Goal: Information Seeking & Learning: Learn about a topic

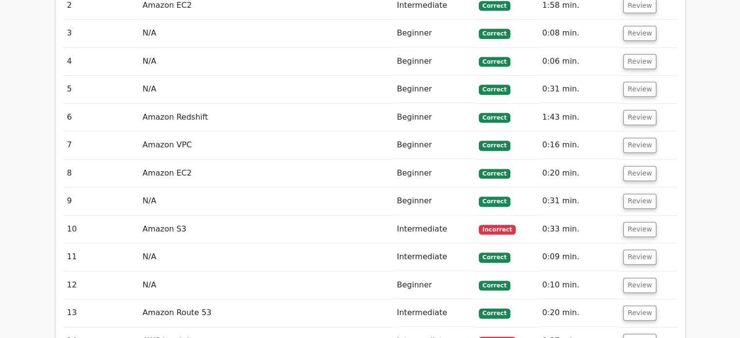
scroll to position [1271, 0]
click at [639, 221] on button "Review" at bounding box center [639, 228] width 33 height 15
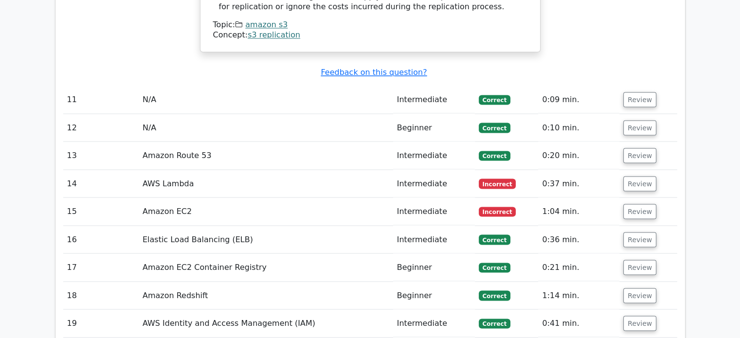
scroll to position [1766, 0]
click at [640, 176] on button "Review" at bounding box center [639, 183] width 33 height 15
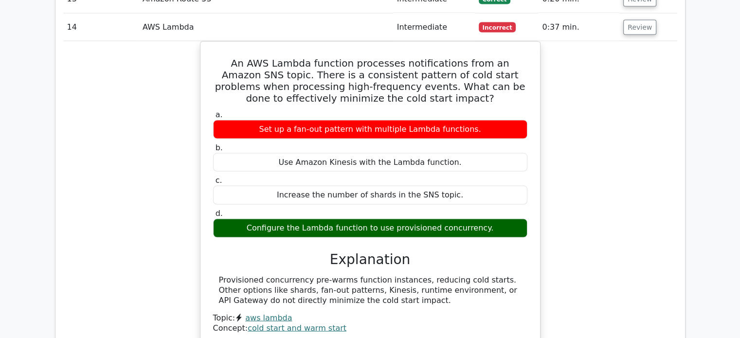
scroll to position [1921, 0]
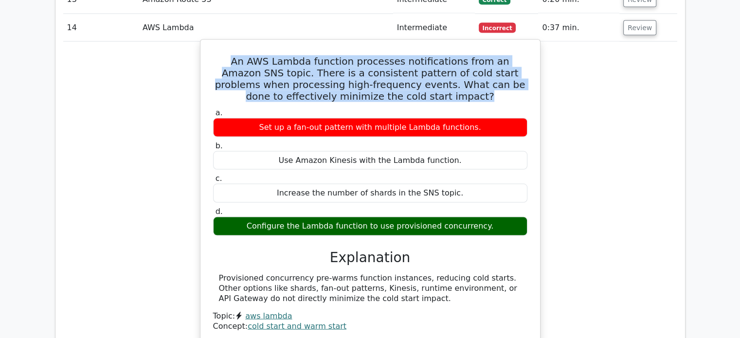
drag, startPoint x: 215, startPoint y: 33, endPoint x: 444, endPoint y: 68, distance: 232.2
click at [444, 68] on h5 "An AWS Lambda function processes notifications from an Amazon SNS topic. There …" at bounding box center [370, 78] width 316 height 47
copy h5 "An AWS Lambda function processes notifications from an Amazon SNS topic. There …"
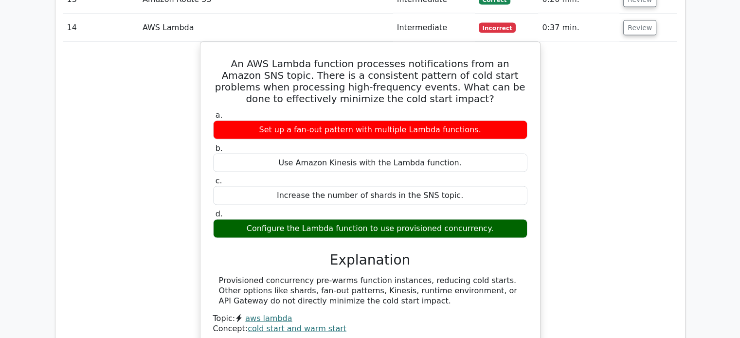
click at [185, 161] on div "An AWS Lambda function processes notifications from an Amazon SNS topic. There …" at bounding box center [370, 200] width 614 height 316
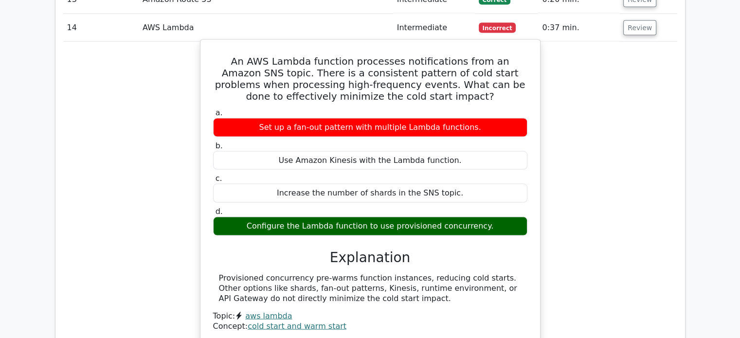
drag, startPoint x: 214, startPoint y: 86, endPoint x: 489, endPoint y: 197, distance: 296.4
click at [489, 197] on div "a. Set up a fan-out pattern with multiple Lambda functions. b. Use Amazon Kines…" at bounding box center [370, 171] width 326 height 131
copy div "a. Set up a fan-out pattern with multiple Lambda functions. b. Use Amazon Kines…"
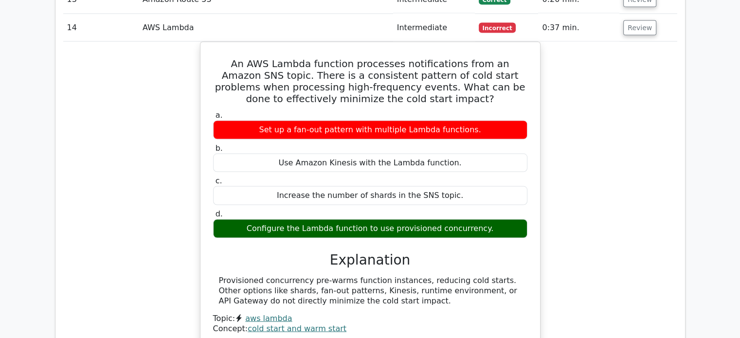
click at [159, 167] on div "An AWS Lambda function processes notifications from an Amazon SNS topic. There …" at bounding box center [370, 200] width 614 height 316
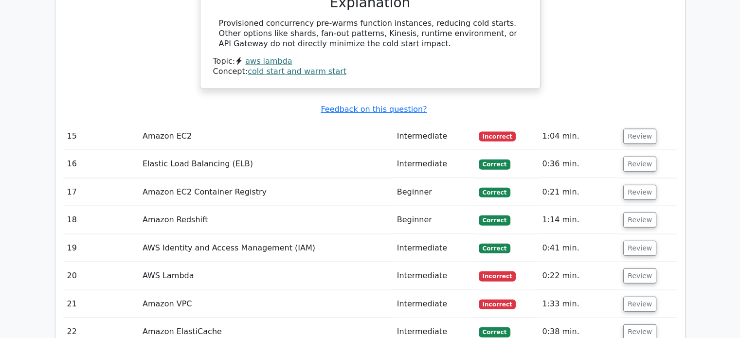
scroll to position [2180, 0]
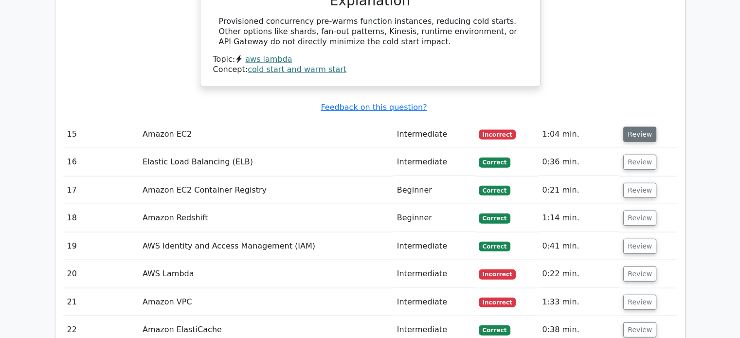
click at [631, 127] on button "Review" at bounding box center [639, 134] width 33 height 15
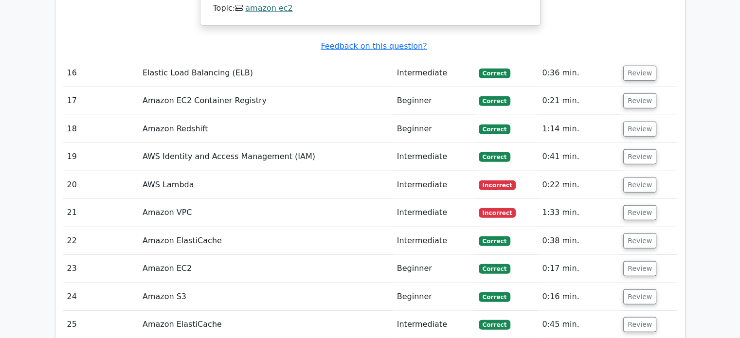
scroll to position [2606, 0]
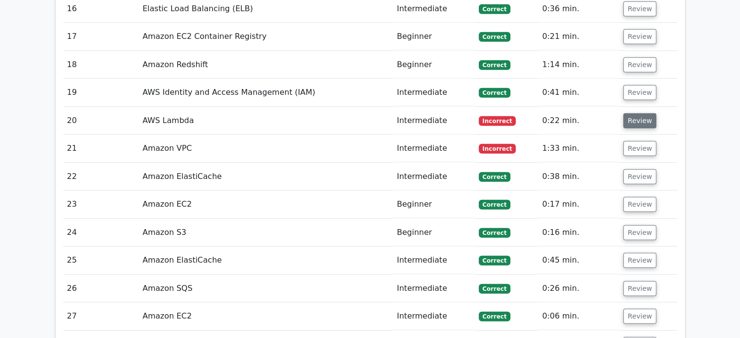
click at [627, 113] on button "Review" at bounding box center [639, 120] width 33 height 15
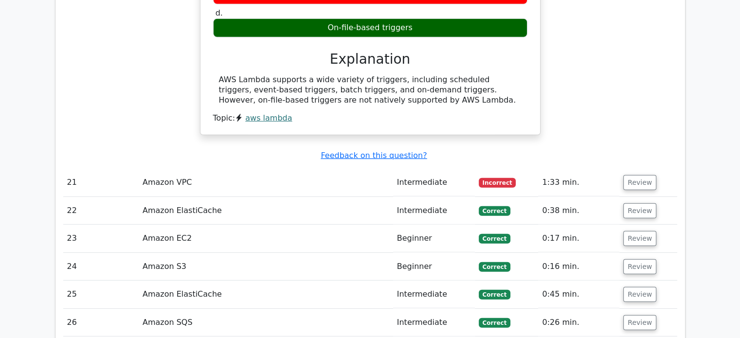
scroll to position [2877, 0]
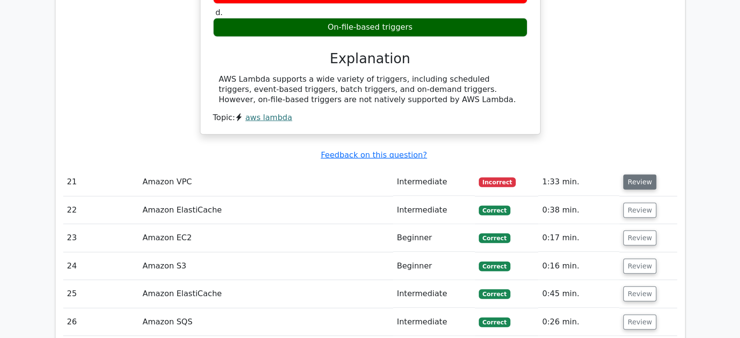
click at [635, 175] on button "Review" at bounding box center [639, 182] width 33 height 15
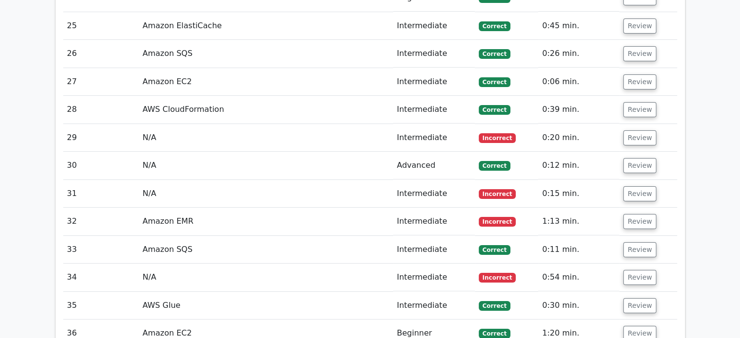
scroll to position [3572, 0]
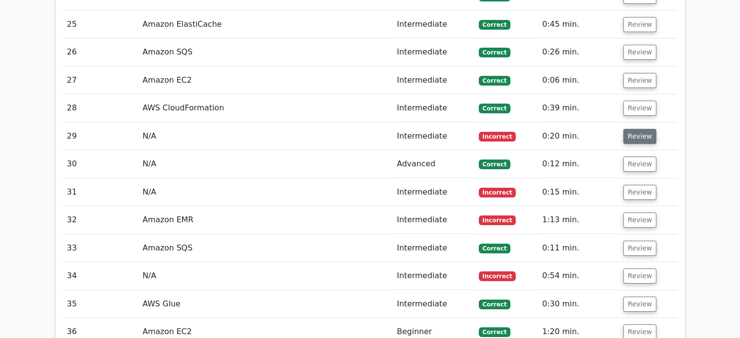
click at [628, 129] on button "Review" at bounding box center [639, 136] width 33 height 15
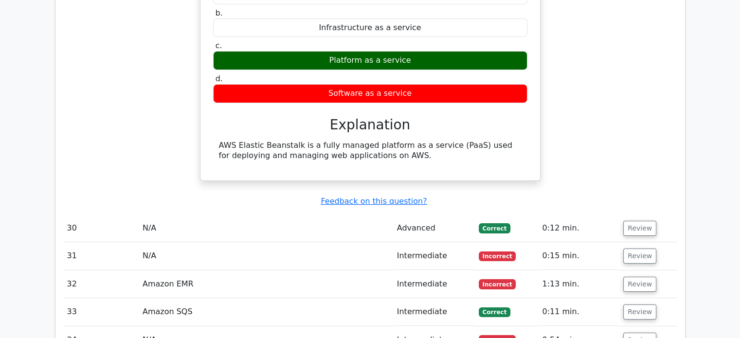
scroll to position [3808, 0]
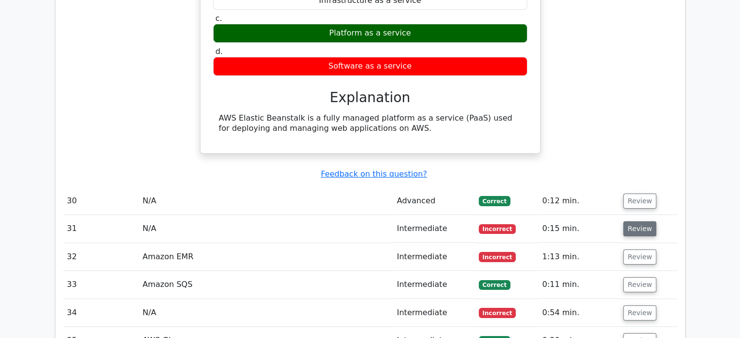
click at [630, 221] on button "Review" at bounding box center [639, 228] width 33 height 15
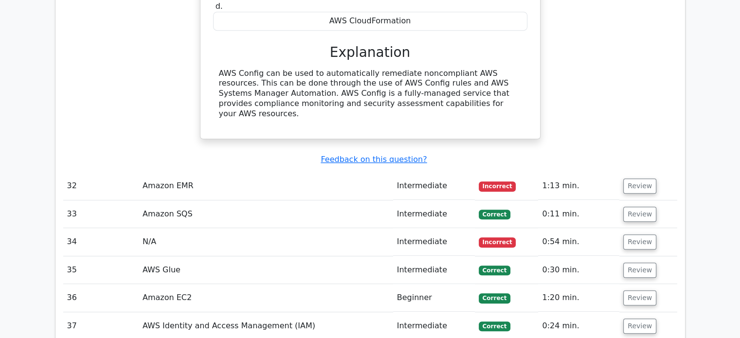
scroll to position [4197, 0]
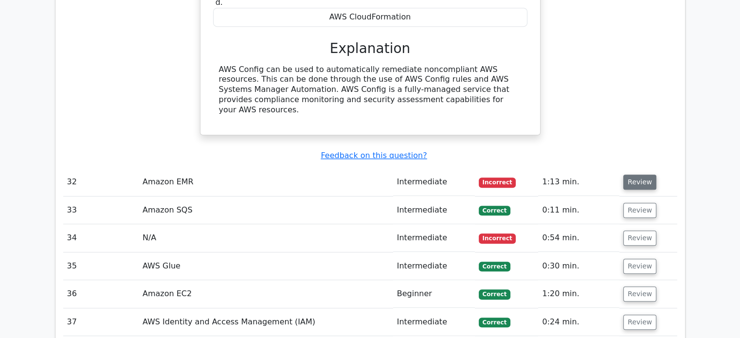
click at [626, 175] on button "Review" at bounding box center [639, 182] width 33 height 15
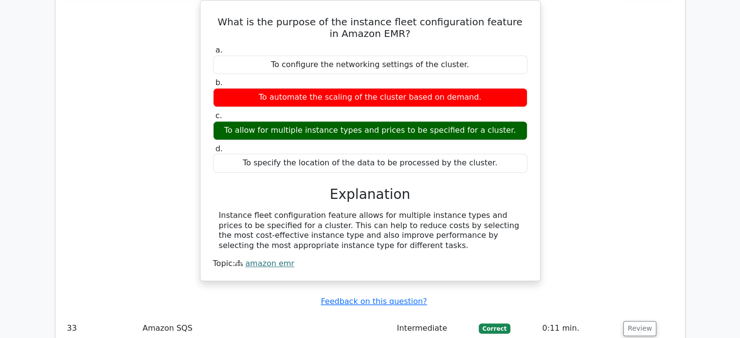
scroll to position [4522, 0]
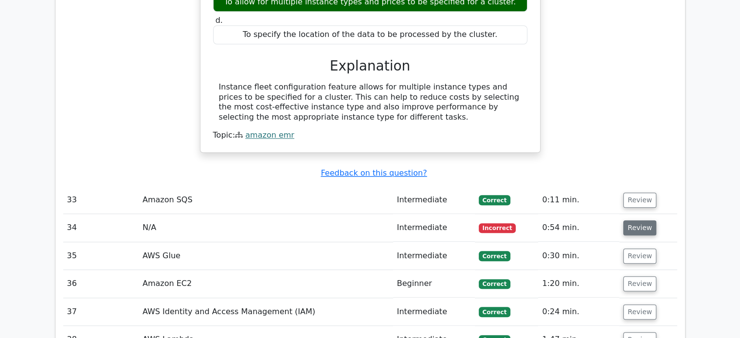
click at [626, 220] on button "Review" at bounding box center [639, 227] width 33 height 15
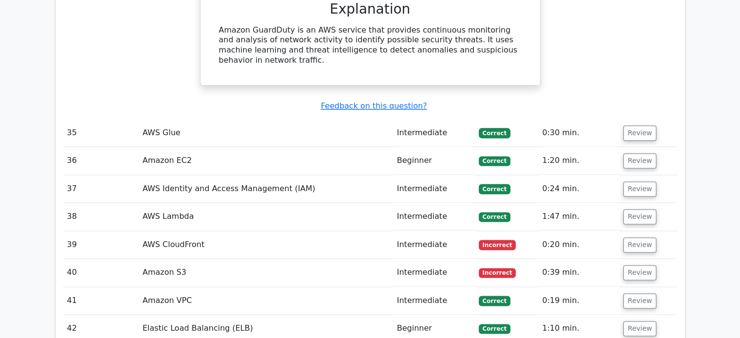
scroll to position [4951, 0]
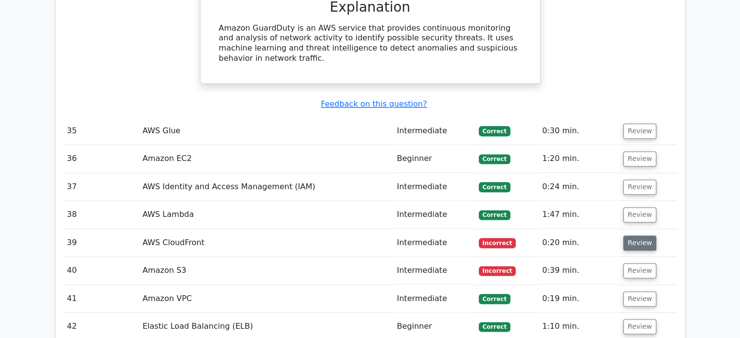
click at [630, 235] on button "Review" at bounding box center [639, 242] width 33 height 15
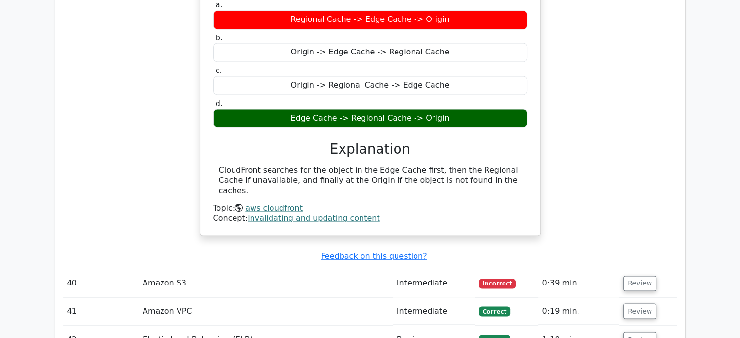
scroll to position [5255, 0]
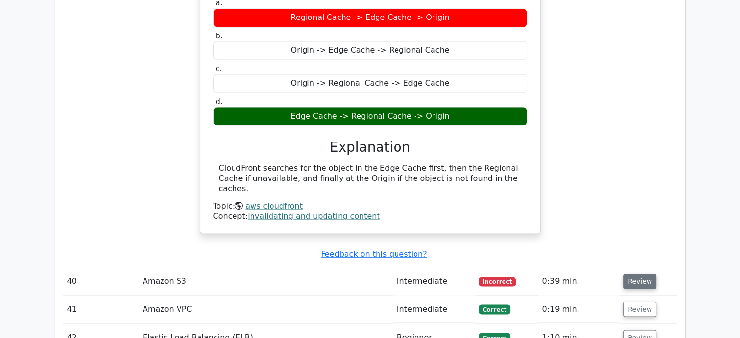
click at [632, 274] on button "Review" at bounding box center [639, 281] width 33 height 15
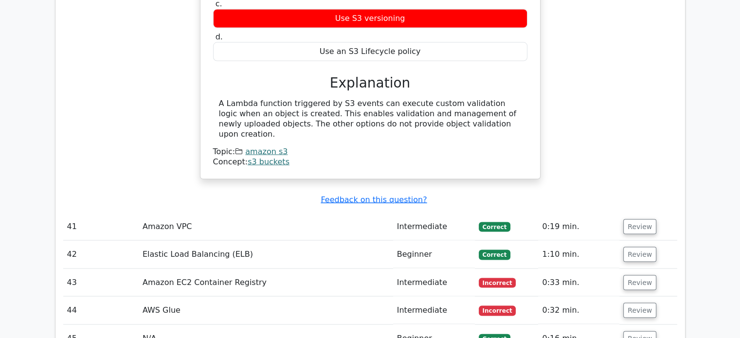
scroll to position [5720, 0]
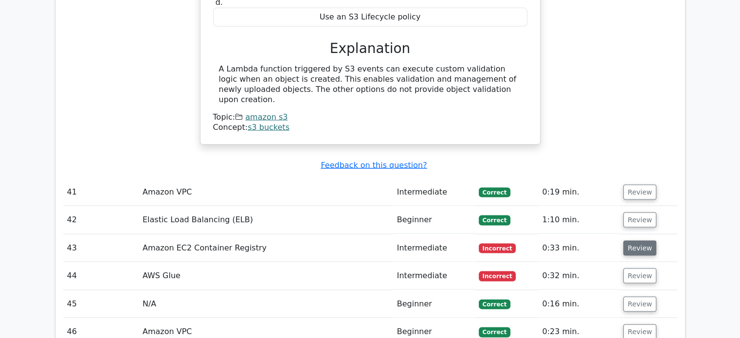
click at [633, 241] on button "Review" at bounding box center [639, 248] width 33 height 15
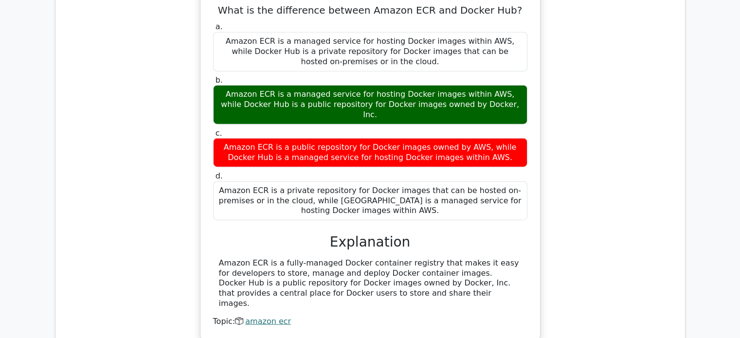
scroll to position [6080, 0]
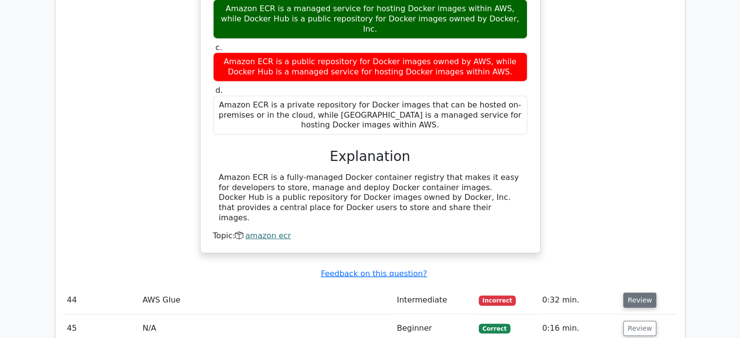
click at [638, 293] on button "Review" at bounding box center [639, 300] width 33 height 15
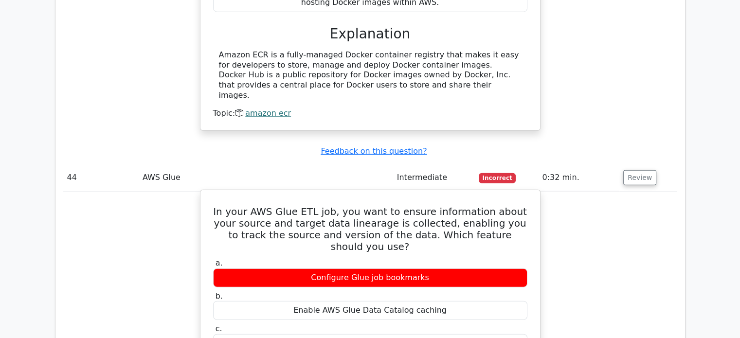
scroll to position [6212, 0]
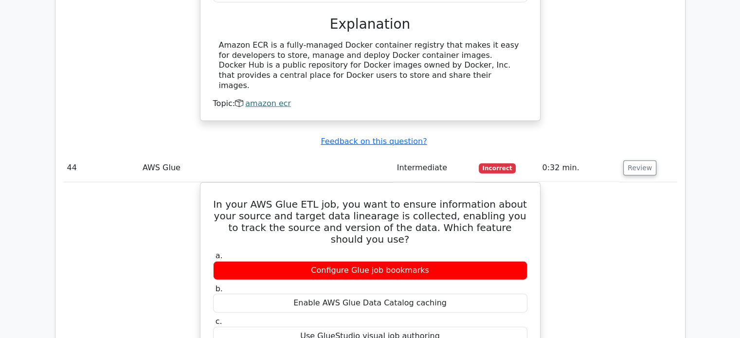
click at [562, 227] on div "In your AWS Glue ETL job, you want to ensure information about your source and …" at bounding box center [370, 340] width 614 height 316
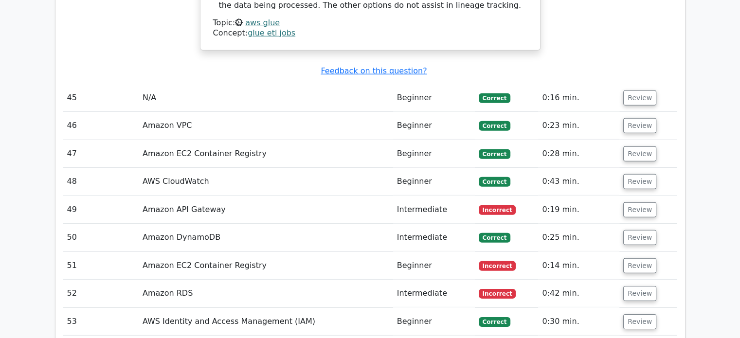
scroll to position [6648, 0]
click at [640, 202] on button "Review" at bounding box center [639, 209] width 33 height 15
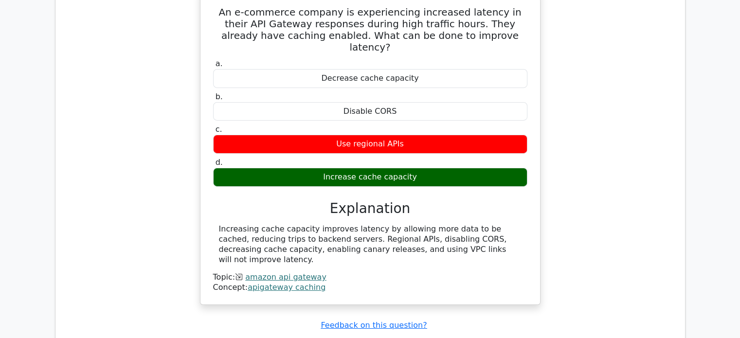
scroll to position [6888, 0]
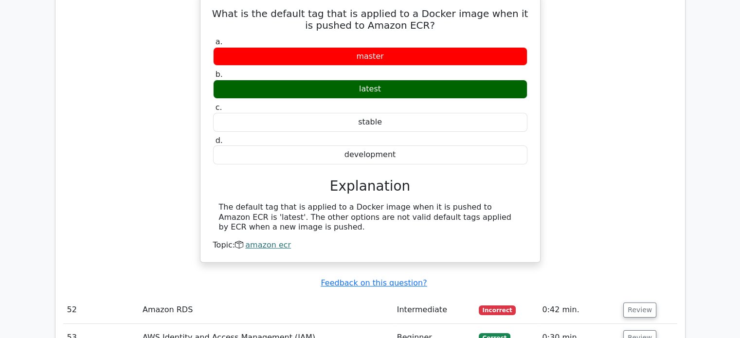
scroll to position [7286, 0]
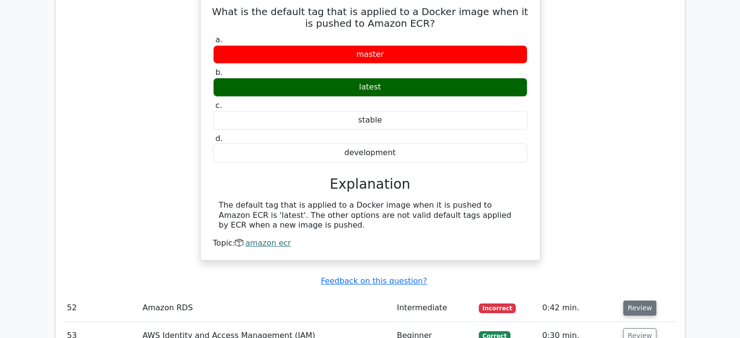
click at [635, 301] on button "Review" at bounding box center [639, 308] width 33 height 15
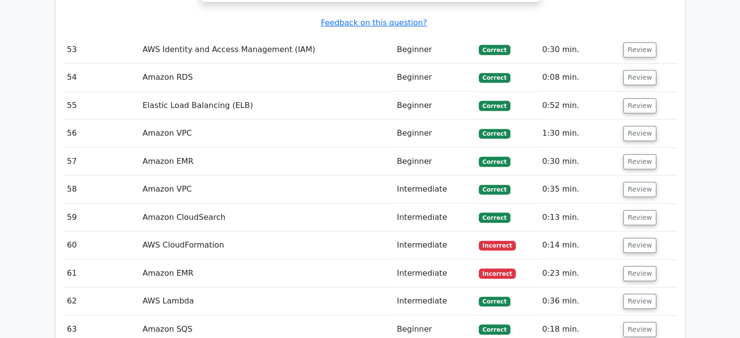
scroll to position [7931, 0]
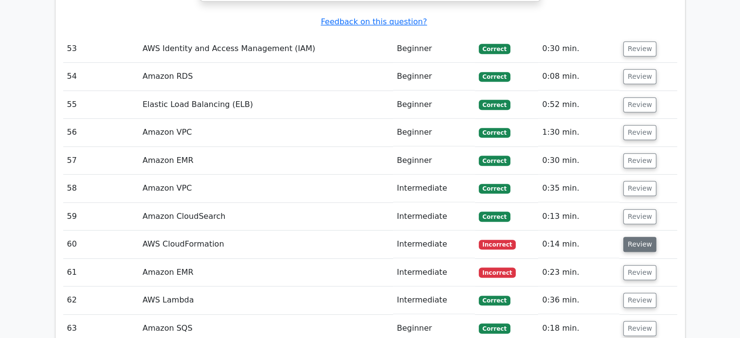
click at [634, 237] on button "Review" at bounding box center [639, 244] width 33 height 15
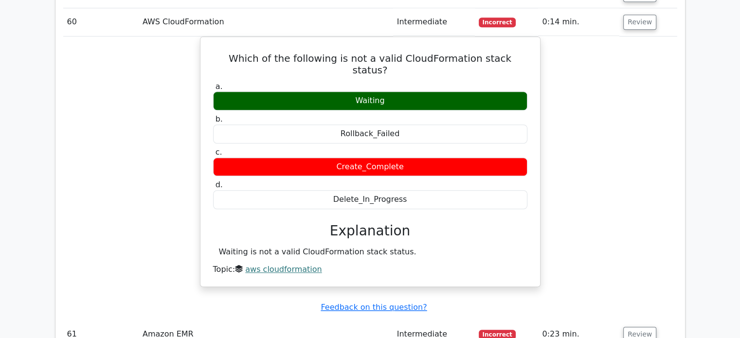
scroll to position [8154, 0]
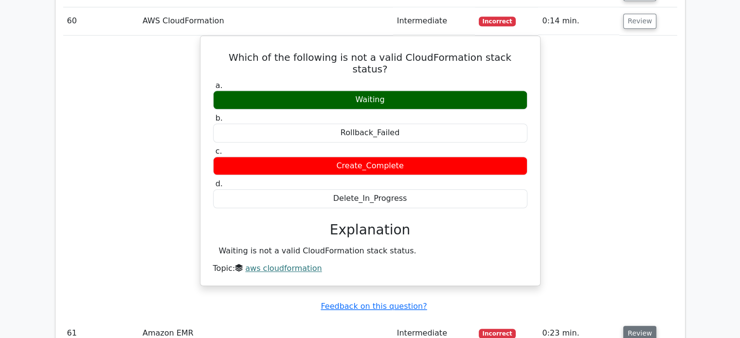
click at [626, 326] on button "Review" at bounding box center [639, 333] width 33 height 15
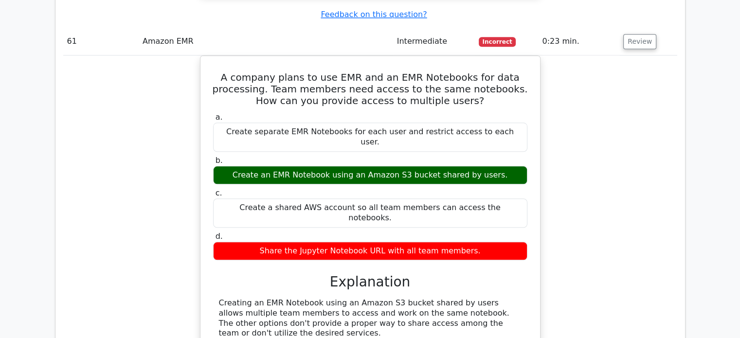
scroll to position [8516, 0]
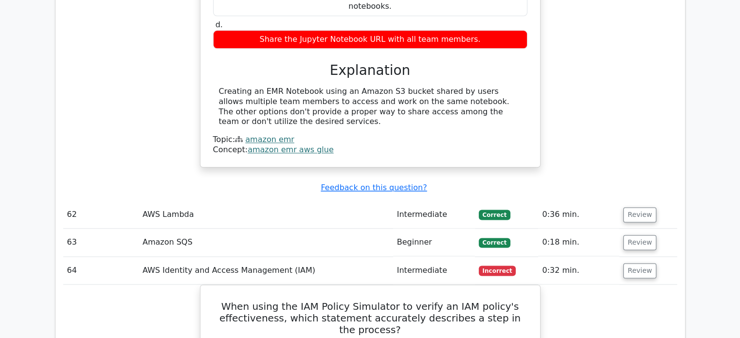
scroll to position [8659, 0]
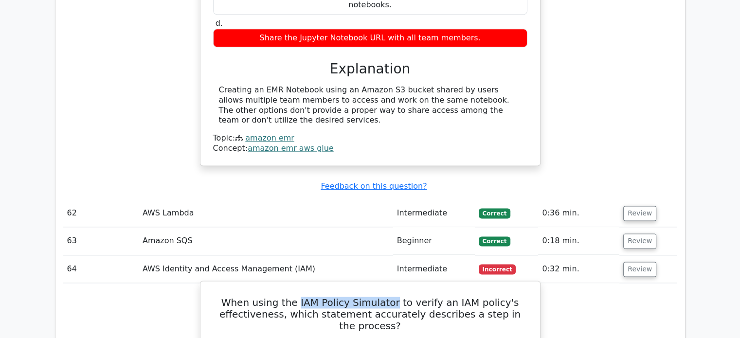
drag, startPoint x: 305, startPoint y: 93, endPoint x: 396, endPoint y: 93, distance: 90.9
click at [396, 297] on h5 "When using the IAM Policy Simulator to verify an IAM policy's effectiveness, wh…" at bounding box center [370, 314] width 316 height 35
copy h5 "IAM Policy Simulator"
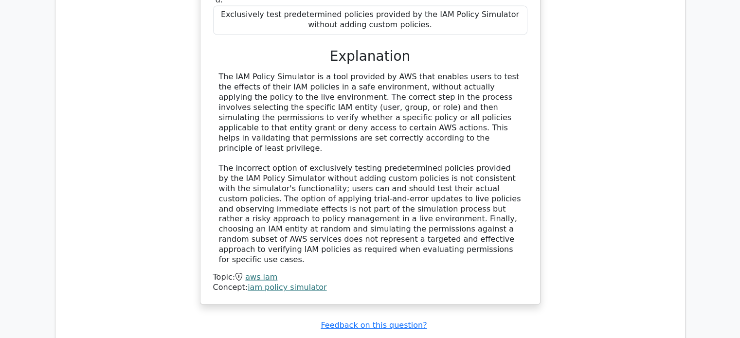
scroll to position [9045, 0]
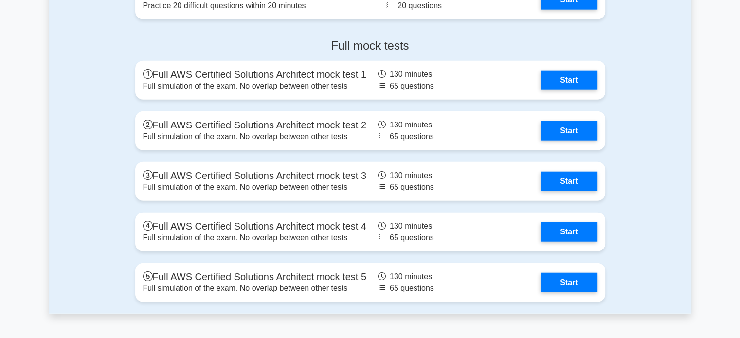
scroll to position [2478, 0]
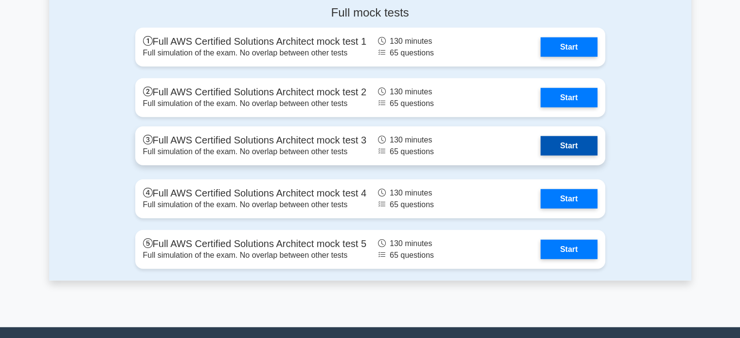
click at [562, 141] on link "Start" at bounding box center [568, 145] width 56 height 19
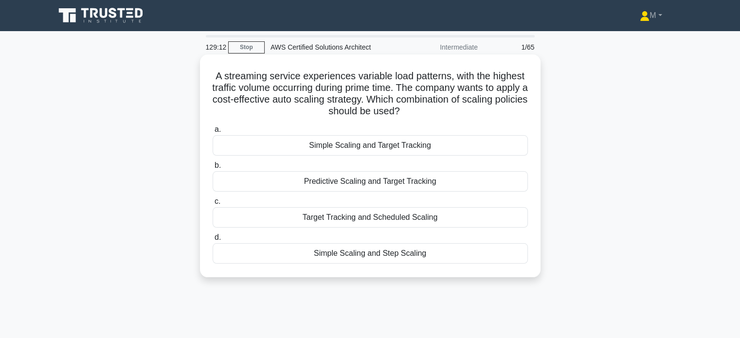
click at [453, 179] on div "Predictive Scaling and Target Tracking" at bounding box center [369, 181] width 315 height 20
click at [212, 169] on input "b. Predictive Scaling and Target Tracking" at bounding box center [212, 165] width 0 height 6
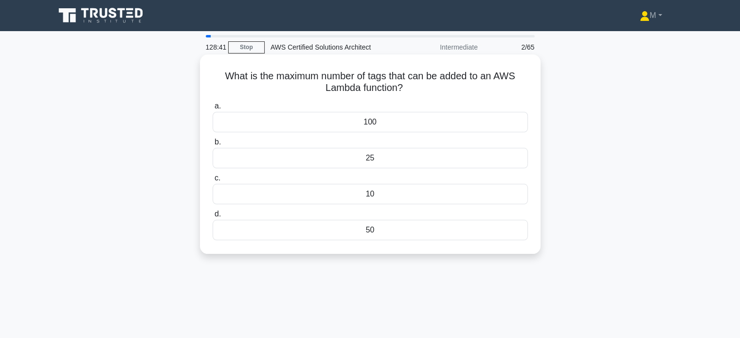
click at [371, 119] on div "100" at bounding box center [369, 122] width 315 height 20
click at [212, 109] on input "a. 100" at bounding box center [212, 106] width 0 height 6
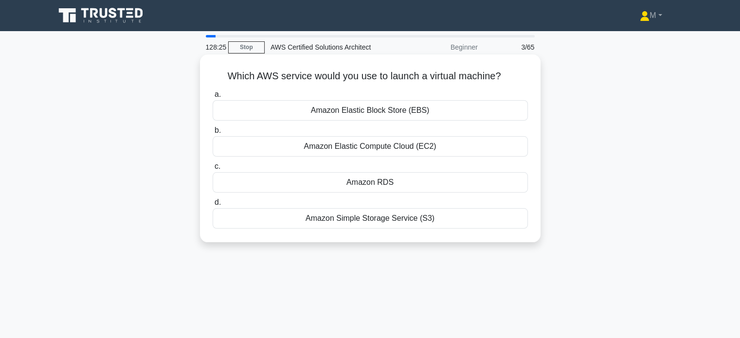
click at [400, 146] on div "Amazon Elastic Compute Cloud (EC2)" at bounding box center [369, 146] width 315 height 20
click at [212, 134] on input "b. Amazon Elastic Compute Cloud (EC2)" at bounding box center [212, 130] width 0 height 6
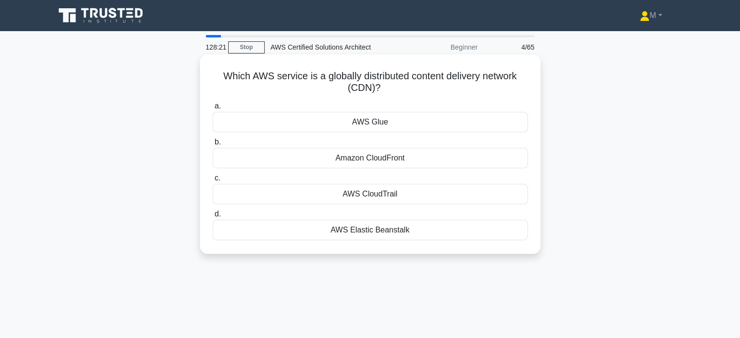
click at [418, 160] on div "Amazon CloudFront" at bounding box center [369, 158] width 315 height 20
click at [212, 145] on input "b. Amazon CloudFront" at bounding box center [212, 142] width 0 height 6
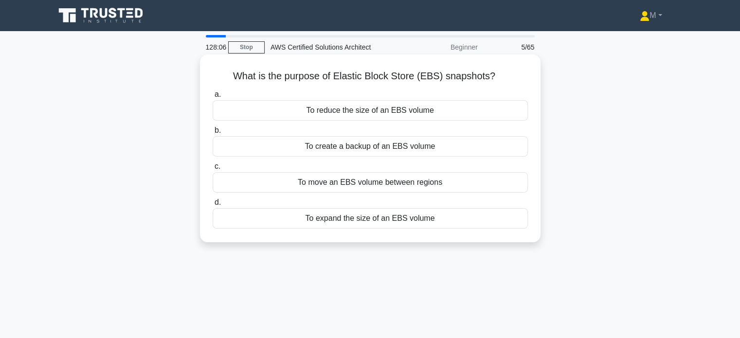
click at [384, 185] on div "To move an EBS volume between regions" at bounding box center [369, 182] width 315 height 20
click at [212, 170] on input "c. To move an EBS volume between regions" at bounding box center [212, 166] width 0 height 6
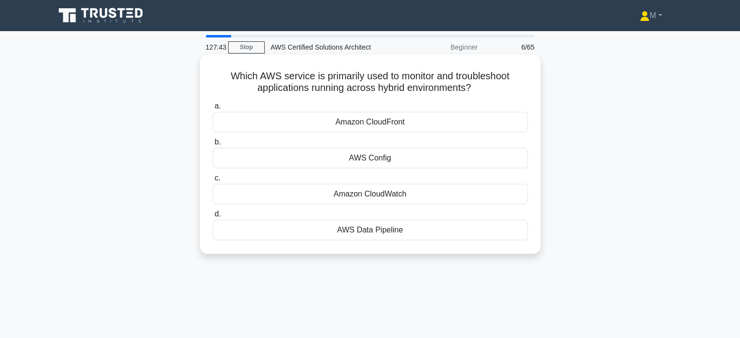
click at [375, 197] on div "Amazon CloudWatch" at bounding box center [369, 194] width 315 height 20
click at [212, 181] on input "c. Amazon CloudWatch" at bounding box center [212, 178] width 0 height 6
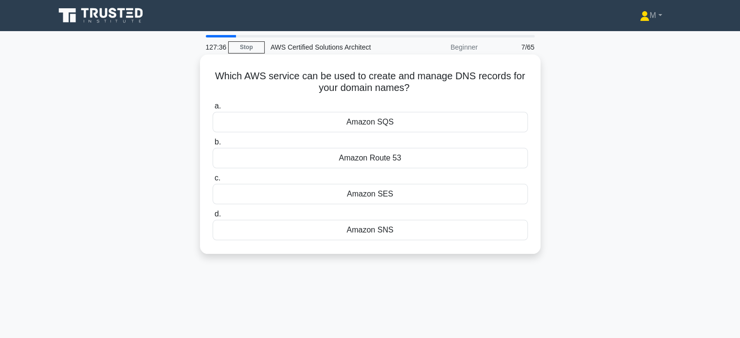
click at [374, 155] on div "Amazon Route 53" at bounding box center [369, 158] width 315 height 20
click at [212, 145] on input "b. Amazon Route 53" at bounding box center [212, 142] width 0 height 6
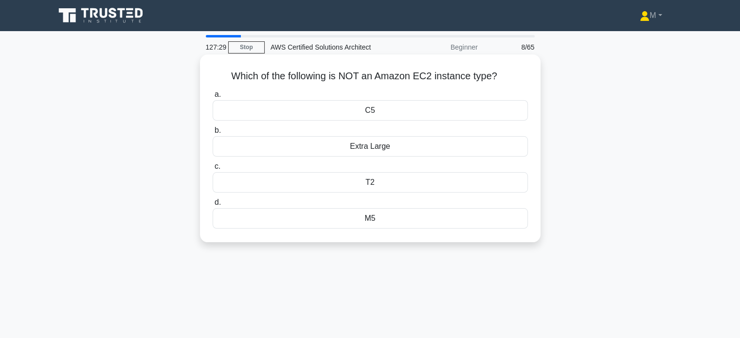
click at [371, 152] on div "Extra Large" at bounding box center [369, 146] width 315 height 20
click at [212, 134] on input "b. Extra Large" at bounding box center [212, 130] width 0 height 6
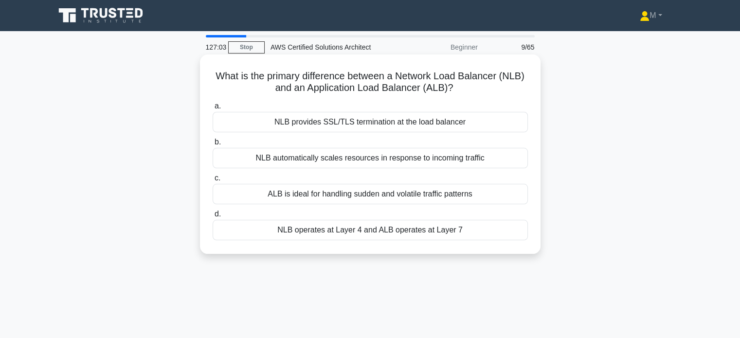
click at [359, 127] on div "NLB provides SSL/TLS termination at the load balancer" at bounding box center [369, 122] width 315 height 20
click at [212, 109] on input "a. NLB provides SSL/TLS termination at the load balancer" at bounding box center [212, 106] width 0 height 6
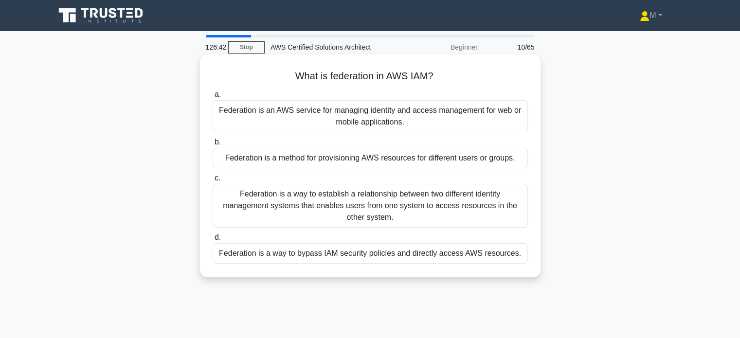
click at [357, 204] on div "Federation is a way to establish a relationship between two different identity …" at bounding box center [369, 206] width 315 height 44
click at [212, 181] on input "c. Federation is a way to establish a relationship between two different identi…" at bounding box center [212, 178] width 0 height 6
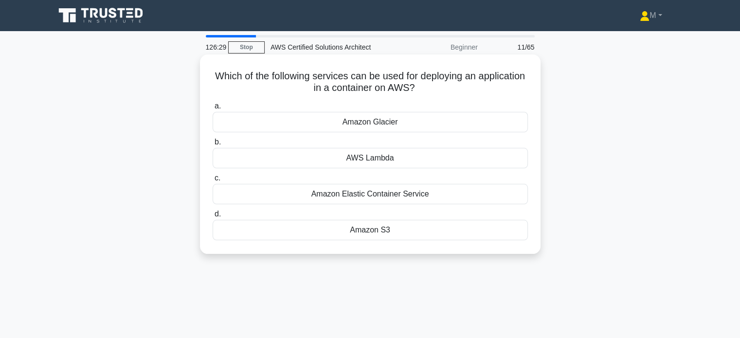
click at [359, 198] on div "Amazon Elastic Container Service" at bounding box center [369, 194] width 315 height 20
click at [212, 181] on input "c. Amazon Elastic Container Service" at bounding box center [212, 178] width 0 height 6
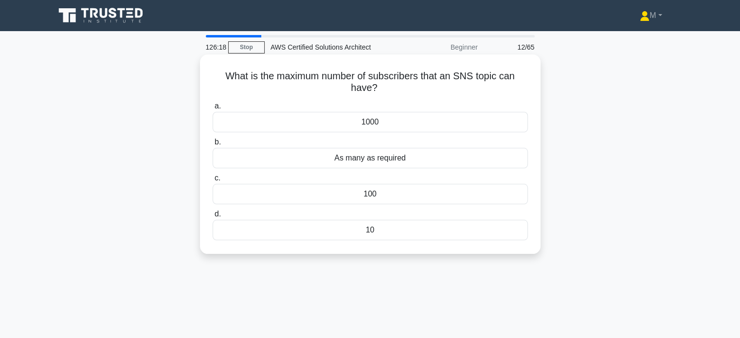
click at [353, 158] on div "As many as required" at bounding box center [369, 158] width 315 height 20
click at [212, 145] on input "b. As many as required" at bounding box center [212, 142] width 0 height 6
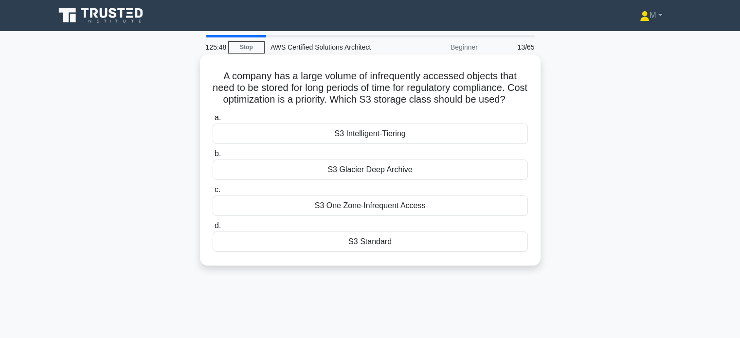
click at [356, 180] on div "S3 Glacier Deep Archive" at bounding box center [369, 169] width 315 height 20
click at [212, 157] on input "b. S3 Glacier Deep Archive" at bounding box center [212, 154] width 0 height 6
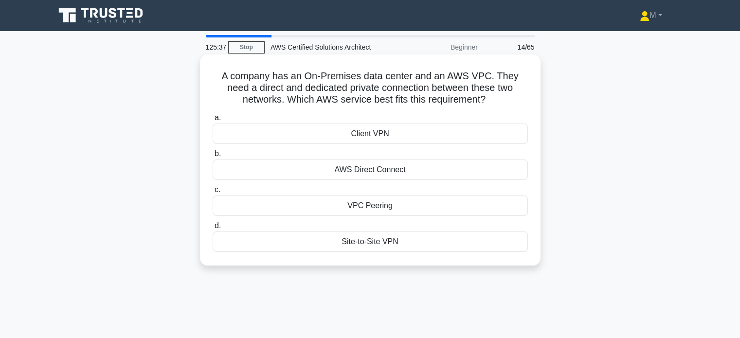
click at [363, 171] on div "AWS Direct Connect" at bounding box center [369, 169] width 315 height 20
click at [212, 157] on input "b. AWS Direct Connect" at bounding box center [212, 154] width 0 height 6
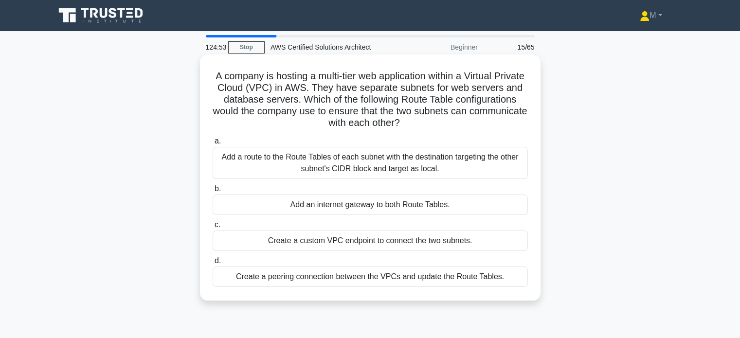
click at [352, 160] on div "Add a route to the Route Tables of each subnet with the destination targeting t…" at bounding box center [369, 163] width 315 height 32
click at [212, 144] on input "a. Add a route to the Route Tables of each subnet with the destination targetin…" at bounding box center [212, 141] width 0 height 6
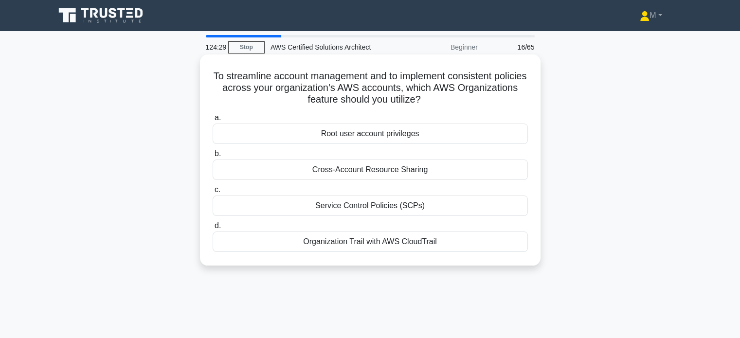
click at [353, 206] on div "Service Control Policies (SCPs)" at bounding box center [369, 205] width 315 height 20
click at [212, 193] on input "c. Service Control Policies (SCPs)" at bounding box center [212, 190] width 0 height 6
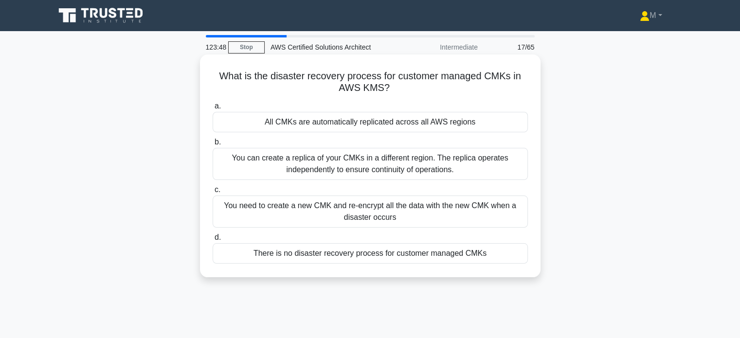
click at [351, 257] on div "There is no disaster recovery process for customer managed CMKs" at bounding box center [369, 253] width 315 height 20
click at [212, 241] on input "d. There is no disaster recovery process for customer managed CMKs" at bounding box center [212, 237] width 0 height 6
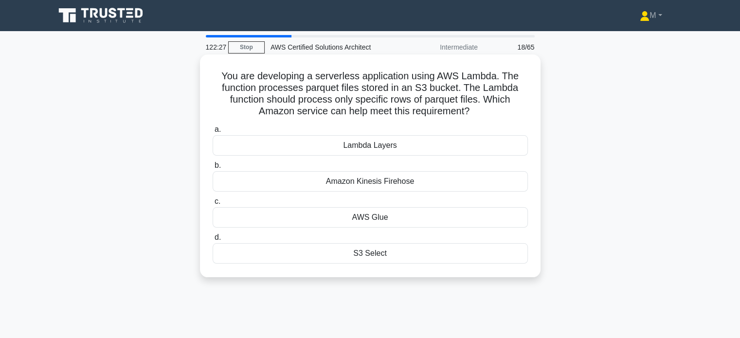
click at [372, 220] on div "AWS Glue" at bounding box center [369, 217] width 315 height 20
click at [212, 205] on input "c. AWS Glue" at bounding box center [212, 201] width 0 height 6
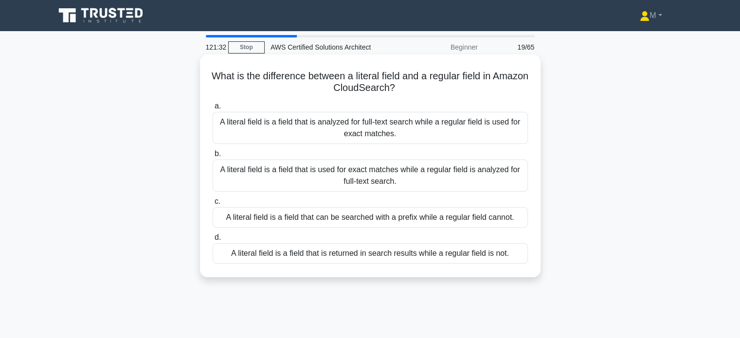
click at [342, 132] on div "A literal field is a field that is analyzed for full-text search while a regula…" at bounding box center [369, 128] width 315 height 32
click at [212, 109] on input "a. A literal field is a field that is analyzed for full-text search while a reg…" at bounding box center [212, 106] width 0 height 6
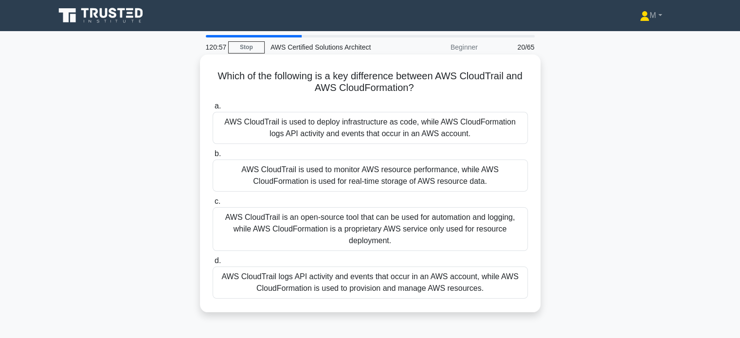
click at [320, 287] on div "AWS CloudTrail logs API activity and events that occur in an AWS account, while…" at bounding box center [369, 282] width 315 height 32
click at [212, 264] on input "d. AWS CloudTrail logs API activity and events that occur in an AWS account, wh…" at bounding box center [212, 261] width 0 height 6
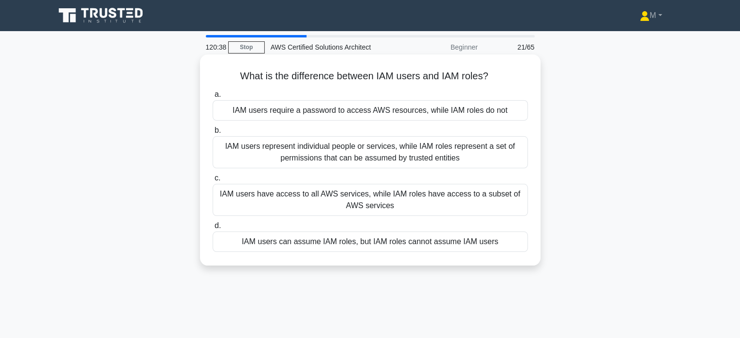
click at [319, 150] on div "IAM users represent individual people or services, while IAM roles represent a …" at bounding box center [369, 152] width 315 height 32
click at [212, 134] on input "b. IAM users represent individual people or services, while IAM roles represent…" at bounding box center [212, 130] width 0 height 6
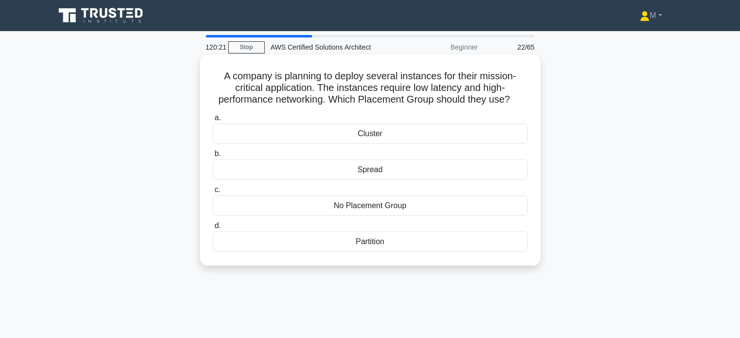
click at [368, 133] on div "Cluster" at bounding box center [369, 134] width 315 height 20
click at [212, 121] on input "a. Cluster" at bounding box center [212, 118] width 0 height 6
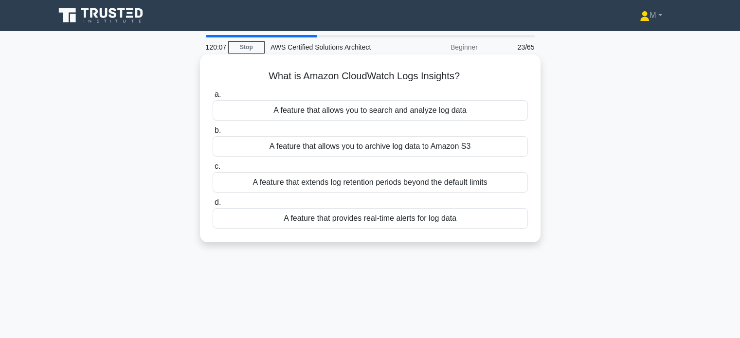
click at [317, 111] on div "A feature that allows you to search and analyze log data" at bounding box center [369, 110] width 315 height 20
click at [212, 98] on input "a. A feature that allows you to search and analyze log data" at bounding box center [212, 94] width 0 height 6
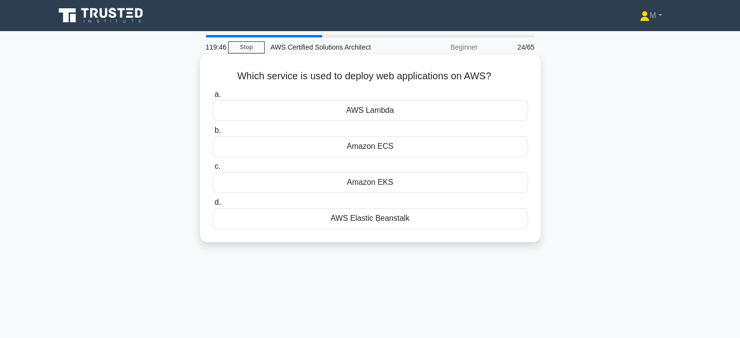
click at [351, 217] on div "AWS Elastic Beanstalk" at bounding box center [369, 218] width 315 height 20
click at [212, 206] on input "d. AWS Elastic Beanstalk" at bounding box center [212, 202] width 0 height 6
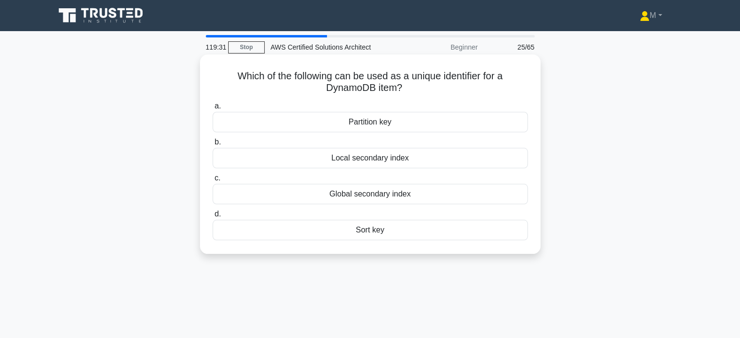
click at [358, 124] on div "Partition key" at bounding box center [369, 122] width 315 height 20
click at [212, 109] on input "a. Partition key" at bounding box center [212, 106] width 0 height 6
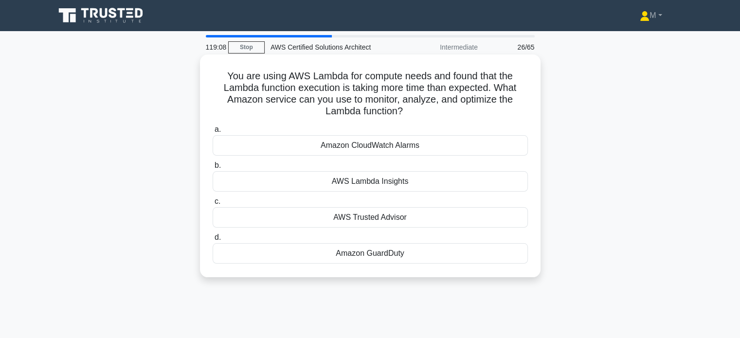
click at [380, 179] on div "AWS Lambda Insights" at bounding box center [369, 181] width 315 height 20
click at [212, 169] on input "b. AWS Lambda Insights" at bounding box center [212, 165] width 0 height 6
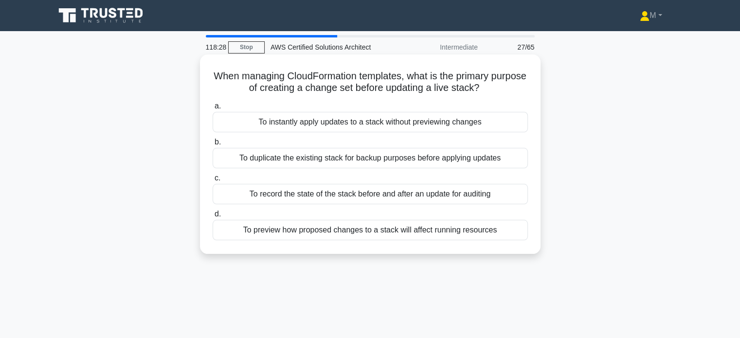
click at [358, 194] on div "To record the state of the stack before and after an update for auditing" at bounding box center [369, 194] width 315 height 20
click at [212, 181] on input "c. To record the state of the stack before and after an update for auditing" at bounding box center [212, 178] width 0 height 6
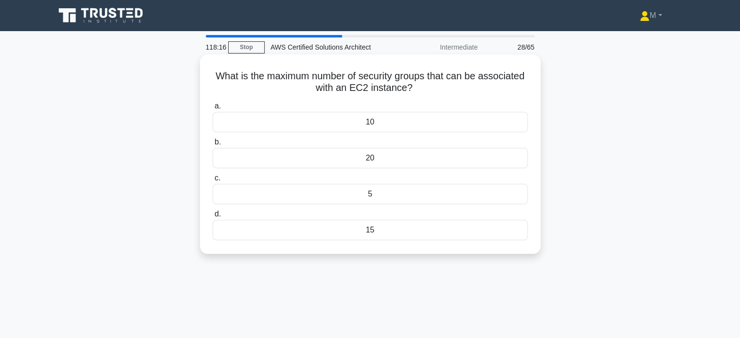
click at [365, 198] on div "5" at bounding box center [369, 194] width 315 height 20
click at [212, 181] on input "c. 5" at bounding box center [212, 178] width 0 height 6
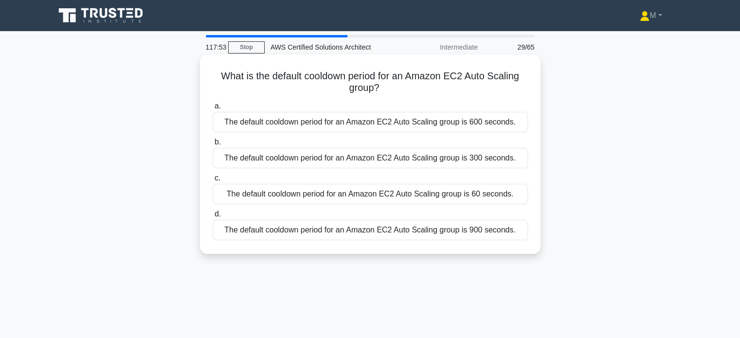
click at [436, 195] on div "The default cooldown period for an Amazon EC2 Auto Scaling group is 60 seconds." at bounding box center [369, 194] width 315 height 20
click at [212, 181] on input "c. The default cooldown period for an Amazon EC2 Auto Scaling group is 60 secon…" at bounding box center [212, 178] width 0 height 6
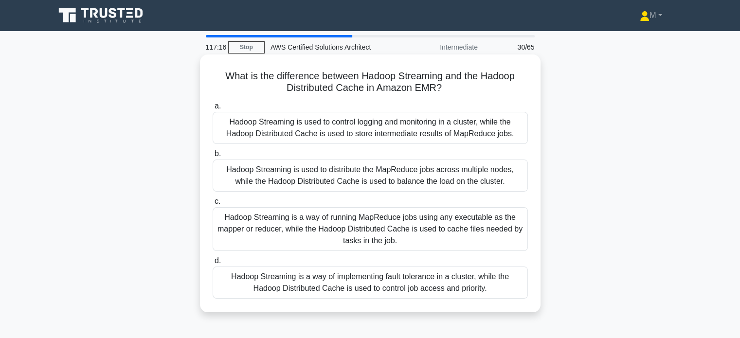
click at [406, 236] on div "Hadoop Streaming is a way of running MapReduce jobs using any executable as the…" at bounding box center [369, 229] width 315 height 44
click at [212, 205] on input "c. Hadoop Streaming is a way of running MapReduce jobs using any executable as …" at bounding box center [212, 201] width 0 height 6
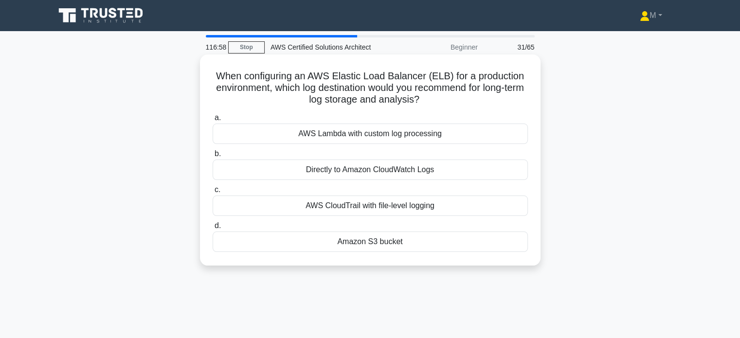
click at [359, 247] on div "Amazon S3 bucket" at bounding box center [369, 241] width 315 height 20
click at [212, 229] on input "d. Amazon S3 bucket" at bounding box center [212, 226] width 0 height 6
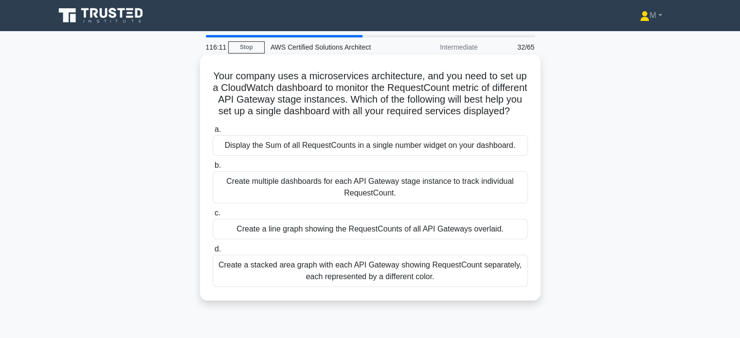
click at [359, 284] on div "Create a stacked area graph with each API Gateway showing RequestCount separate…" at bounding box center [369, 271] width 315 height 32
click at [212, 252] on input "d. Create a stacked area graph with each API Gateway showing RequestCount separ…" at bounding box center [212, 249] width 0 height 6
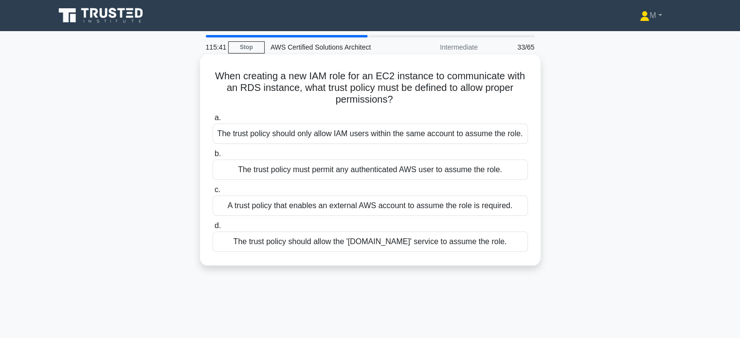
click at [400, 140] on div "The trust policy should only allow IAM users within the same account to assume …" at bounding box center [369, 134] width 315 height 20
click at [212, 121] on input "a. The trust policy should only allow IAM users within the same account to assu…" at bounding box center [212, 118] width 0 height 6
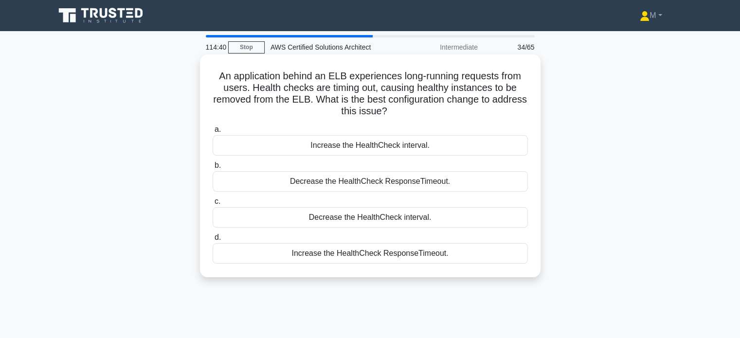
click at [376, 257] on div "Increase the HealthCheck ResponseTimeout." at bounding box center [369, 253] width 315 height 20
click at [212, 241] on input "d. Increase the HealthCheck ResponseTimeout." at bounding box center [212, 237] width 0 height 6
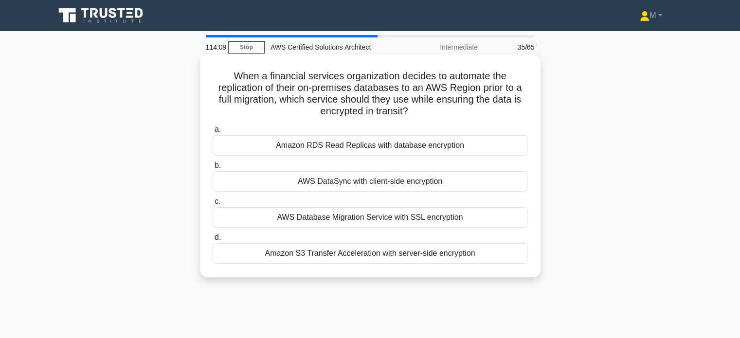
click at [454, 225] on div "AWS Database Migration Service with SSL encryption" at bounding box center [369, 217] width 315 height 20
click at [212, 205] on input "c. AWS Database Migration Service with SSL encryption" at bounding box center [212, 201] width 0 height 6
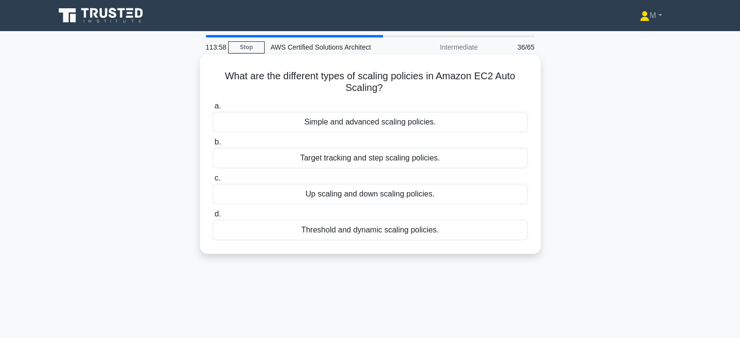
click at [441, 155] on div "Target tracking and step scaling policies." at bounding box center [369, 158] width 315 height 20
click at [212, 145] on input "b. Target tracking and step scaling policies." at bounding box center [212, 142] width 0 height 6
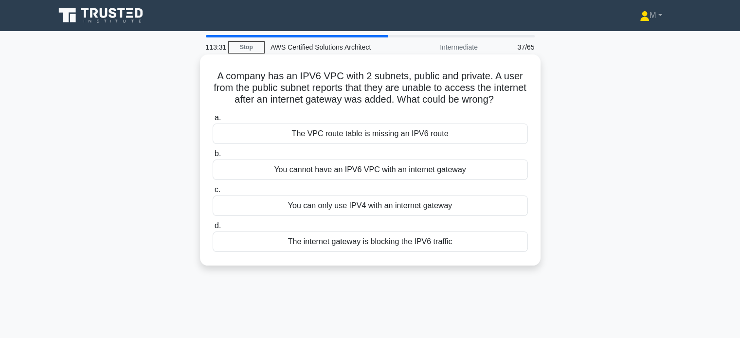
click at [376, 144] on div "The VPC route table is missing an IPV6 route" at bounding box center [369, 134] width 315 height 20
click at [212, 121] on input "a. The VPC route table is missing an IPV6 route" at bounding box center [212, 118] width 0 height 6
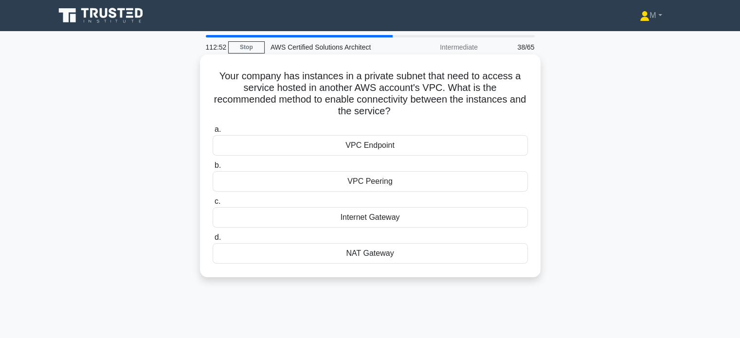
click at [387, 146] on div "VPC Endpoint" at bounding box center [369, 145] width 315 height 20
click at [212, 133] on input "a. VPC Endpoint" at bounding box center [212, 129] width 0 height 6
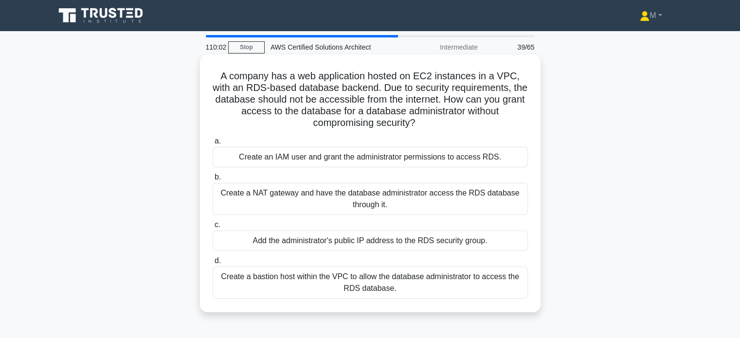
click at [481, 291] on div "Create a bastion host within the VPC to allow the database administrator to acc…" at bounding box center [369, 282] width 315 height 32
click at [212, 264] on input "d. Create a bastion host within the VPC to allow the database administrator to …" at bounding box center [212, 261] width 0 height 6
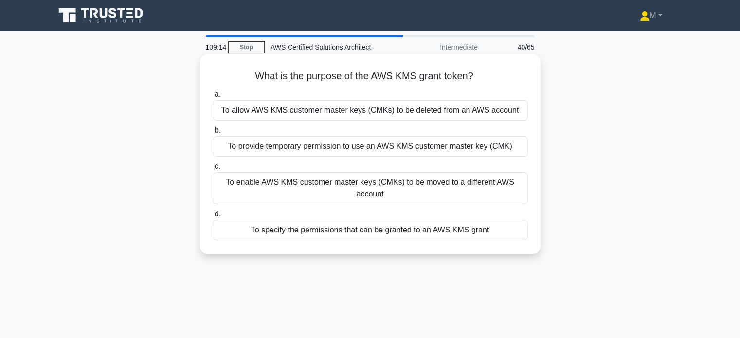
click at [454, 153] on div "To provide temporary permission to use an AWS KMS customer master key (CMK)" at bounding box center [369, 146] width 315 height 20
click at [212, 134] on input "b. To provide temporary permission to use an AWS KMS customer master key (CMK)" at bounding box center [212, 130] width 0 height 6
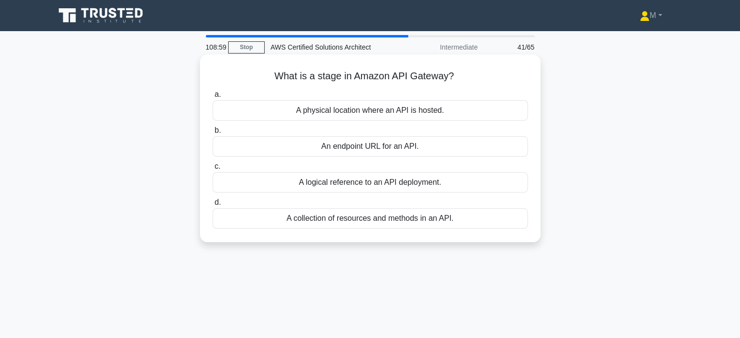
click at [392, 149] on div "An endpoint URL for an API." at bounding box center [369, 146] width 315 height 20
click at [212, 134] on input "b. An endpoint URL for an API." at bounding box center [212, 130] width 0 height 6
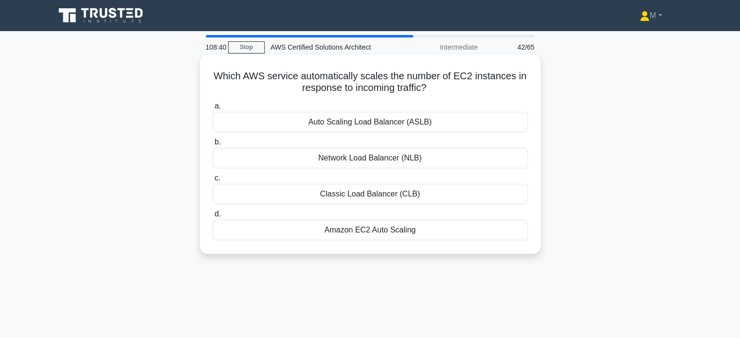
click at [402, 236] on div "Amazon EC2 Auto Scaling" at bounding box center [369, 230] width 315 height 20
click at [212, 217] on input "d. Amazon EC2 Auto Scaling" at bounding box center [212, 214] width 0 height 6
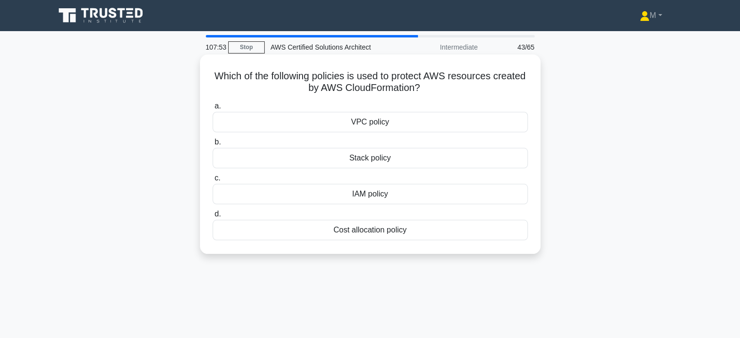
click at [367, 197] on div "IAM policy" at bounding box center [369, 194] width 315 height 20
click at [212, 181] on input "c. IAM policy" at bounding box center [212, 178] width 0 height 6
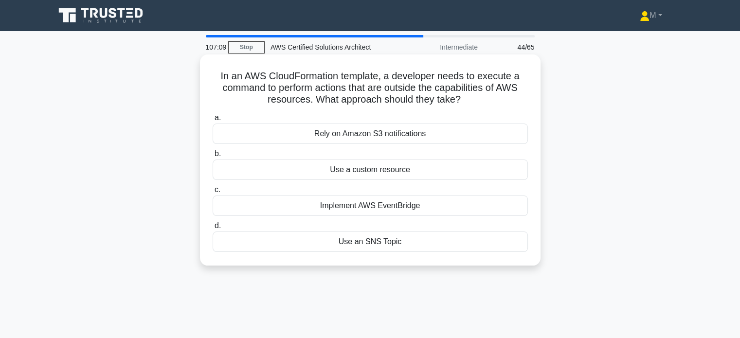
click at [352, 242] on div "Use an SNS Topic" at bounding box center [369, 241] width 315 height 20
click at [212, 229] on input "d. Use an SNS Topic" at bounding box center [212, 226] width 0 height 6
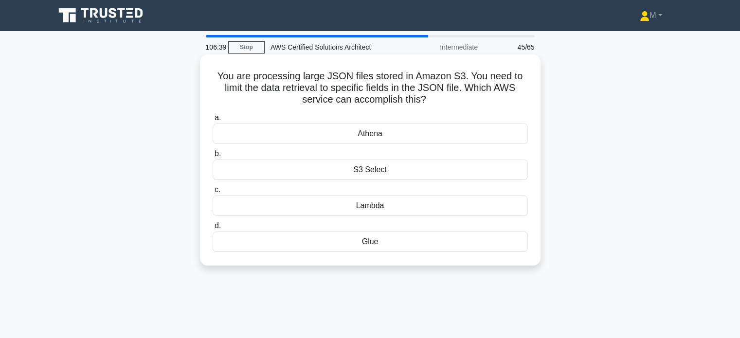
click at [369, 251] on div "Glue" at bounding box center [369, 241] width 315 height 20
click at [212, 229] on input "d. Glue" at bounding box center [212, 226] width 0 height 6
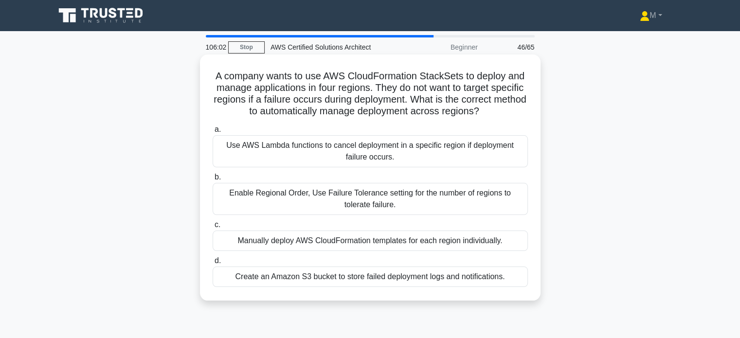
click at [510, 212] on div "Enable Regional Order, Use Failure Tolerance setting for the number of regions …" at bounding box center [369, 199] width 315 height 32
click at [212, 180] on input "b. Enable Regional Order, Use Failure Tolerance setting for the number of regio…" at bounding box center [212, 177] width 0 height 6
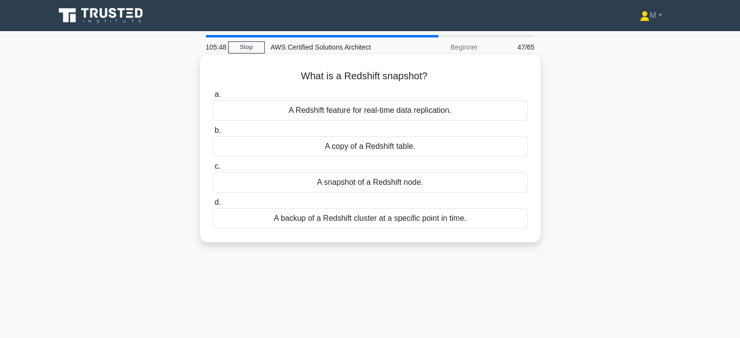
click at [402, 224] on div "A backup of a Redshift cluster at a specific point in time." at bounding box center [369, 218] width 315 height 20
click at [212, 206] on input "d. A backup of a Redshift cluster at a specific point in time." at bounding box center [212, 202] width 0 height 6
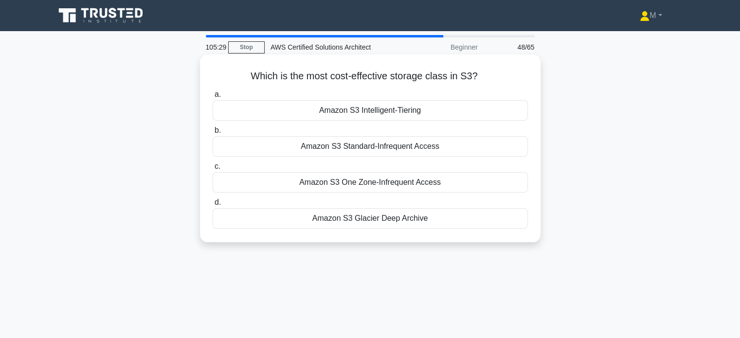
click at [414, 219] on div "Amazon S3 Glacier Deep Archive" at bounding box center [369, 218] width 315 height 20
click at [212, 206] on input "d. Amazon S3 Glacier Deep Archive" at bounding box center [212, 202] width 0 height 6
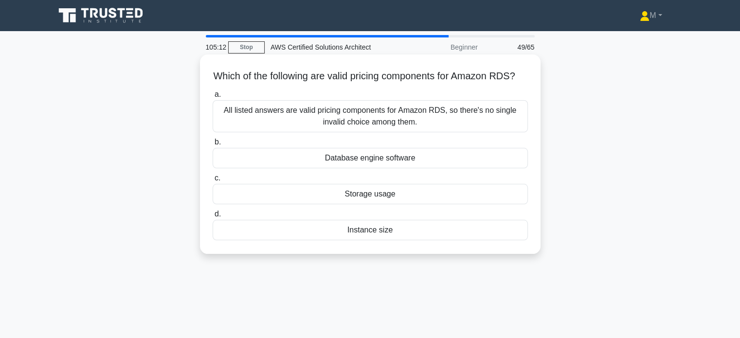
click at [395, 125] on div "All listed answers are valid pricing components for Amazon RDS, so there's no s…" at bounding box center [369, 116] width 315 height 32
click at [212, 98] on input "a. All listed answers are valid pricing components for Amazon RDS, so there's n…" at bounding box center [212, 94] width 0 height 6
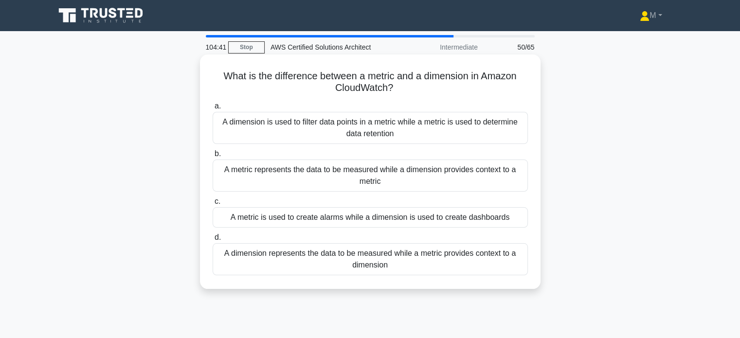
click at [453, 179] on div "A metric represents the data to be measured while a dimension provides context …" at bounding box center [369, 175] width 315 height 32
click at [212, 157] on input "b. A metric represents the data to be measured while a dimension provides conte…" at bounding box center [212, 154] width 0 height 6
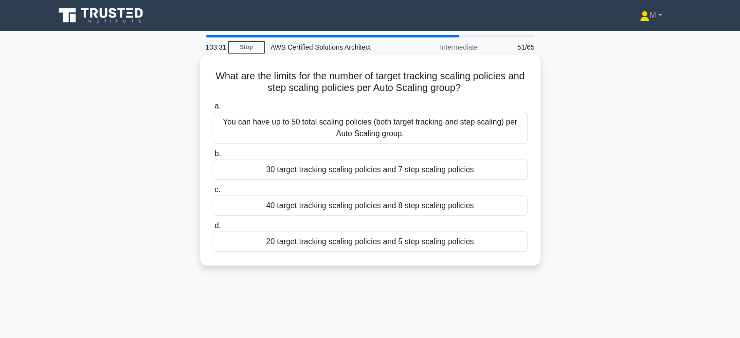
click at [366, 204] on div "40 target tracking scaling policies and 8 step scaling policies" at bounding box center [369, 205] width 315 height 20
click at [212, 193] on input "c. 40 target tracking scaling policies and 8 step scaling policies" at bounding box center [212, 190] width 0 height 6
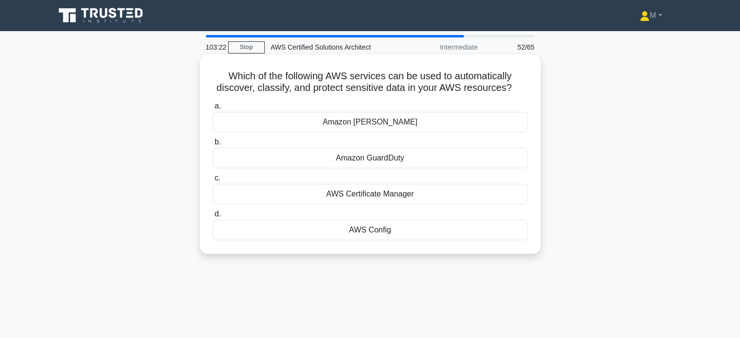
click at [400, 120] on div "Amazon Macie" at bounding box center [369, 122] width 315 height 20
click at [212, 109] on input "a. Amazon Macie" at bounding box center [212, 106] width 0 height 6
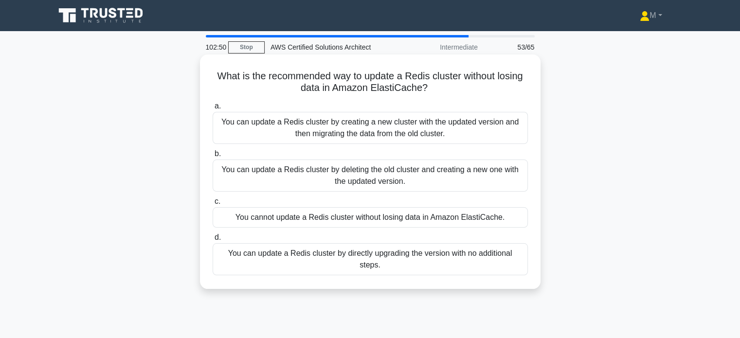
click at [396, 128] on div "You can update a Redis cluster by creating a new cluster with the updated versi…" at bounding box center [369, 128] width 315 height 32
click at [212, 109] on input "a. You can update a Redis cluster by creating a new cluster with the updated ve…" at bounding box center [212, 106] width 0 height 6
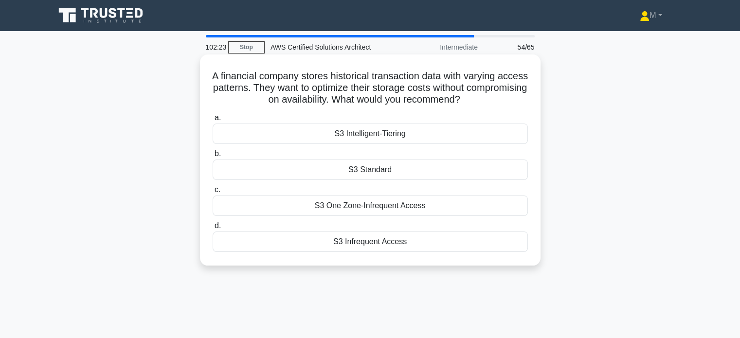
click at [439, 134] on div "S3 Intelligent-Tiering" at bounding box center [369, 134] width 315 height 20
click at [212, 121] on input "a. S3 Intelligent-Tiering" at bounding box center [212, 118] width 0 height 6
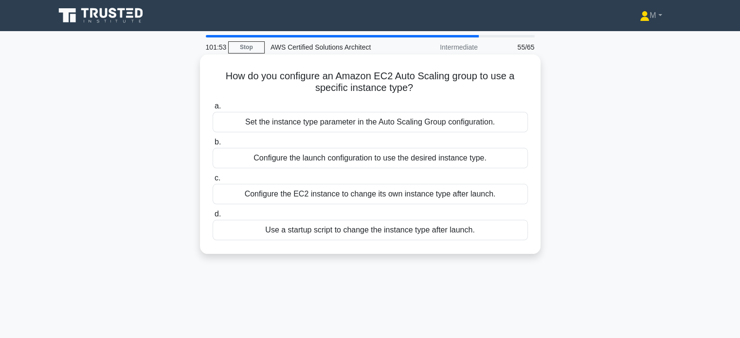
click at [357, 132] on div "Set the instance type parameter in the Auto Scaling Group configuration." at bounding box center [369, 122] width 315 height 20
click at [212, 109] on input "a. Set the instance type parameter in the Auto Scaling Group configuration." at bounding box center [212, 106] width 0 height 6
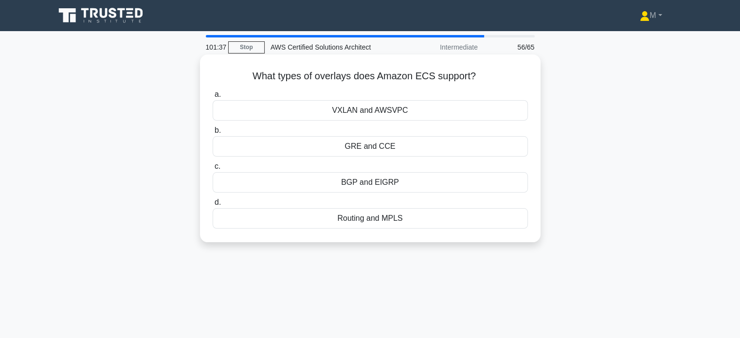
click at [367, 115] on div "VXLAN and AWSVPC" at bounding box center [369, 110] width 315 height 20
click at [212, 98] on input "a. VXLAN and AWSVPC" at bounding box center [212, 94] width 0 height 6
click at [372, 218] on div "Gateway Load Balancer endpoint" at bounding box center [369, 218] width 315 height 20
click at [212, 206] on input "d. Gateway Load Balancer endpoint" at bounding box center [212, 202] width 0 height 6
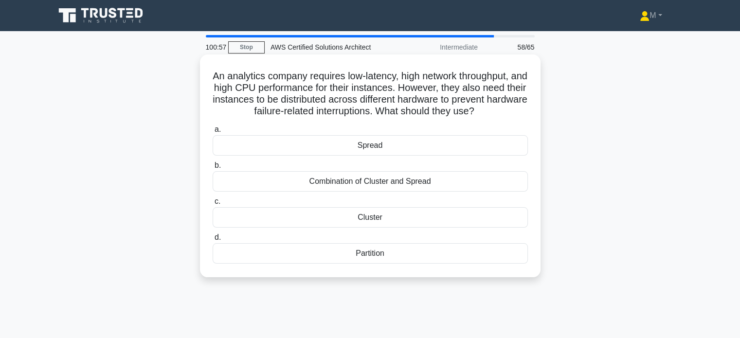
click at [377, 183] on div "Combination of Cluster and Spread" at bounding box center [369, 181] width 315 height 20
click at [212, 169] on input "b. Combination of Cluster and Spread" at bounding box center [212, 165] width 0 height 6
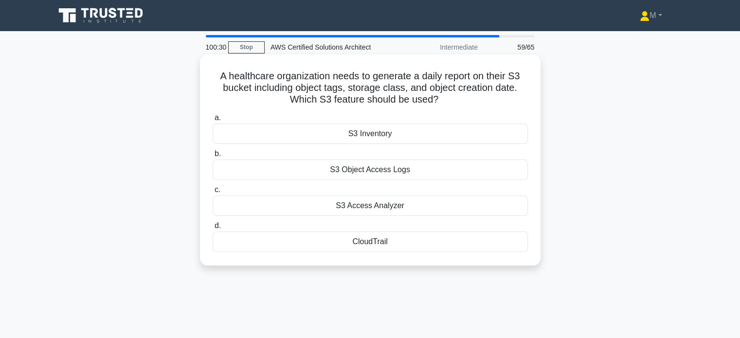
click at [379, 173] on div "S3 Object Access Logs" at bounding box center [369, 169] width 315 height 20
click at [212, 157] on input "b. S3 Object Access Logs" at bounding box center [212, 154] width 0 height 6
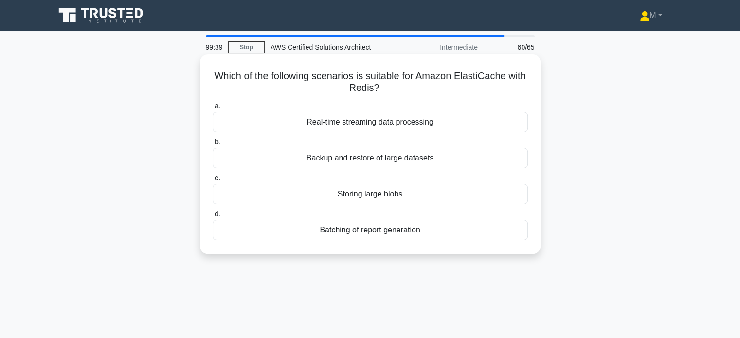
click at [364, 230] on div "Batching of report generation" at bounding box center [369, 230] width 315 height 20
click at [212, 217] on input "d. Batching of report generation" at bounding box center [212, 214] width 0 height 6
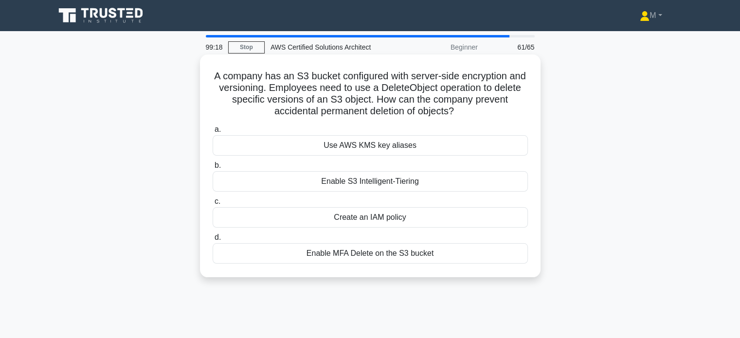
click at [407, 258] on div "Enable MFA Delete on the S3 bucket" at bounding box center [369, 253] width 315 height 20
click at [212, 241] on input "d. Enable MFA Delete on the S3 bucket" at bounding box center [212, 237] width 0 height 6
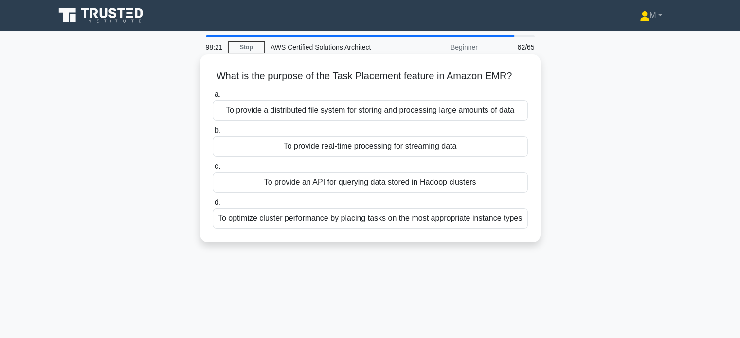
click at [467, 215] on div "To optimize cluster performance by placing tasks on the most appropriate instan…" at bounding box center [369, 218] width 315 height 20
click at [212, 206] on input "d. To optimize cluster performance by placing tasks on the most appropriate ins…" at bounding box center [212, 202] width 0 height 6
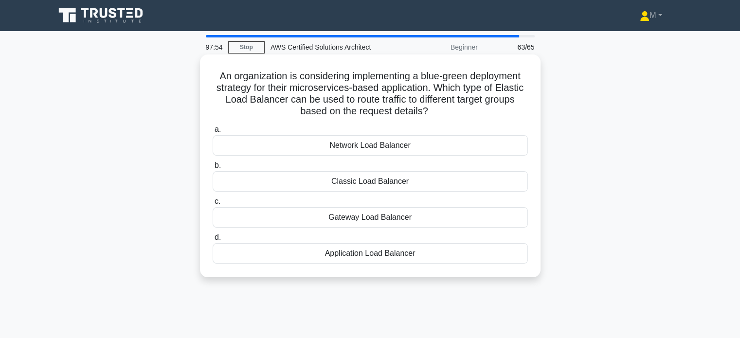
click at [381, 249] on div "Application Load Balancer" at bounding box center [369, 253] width 315 height 20
click at [212, 241] on input "d. Application Load Balancer" at bounding box center [212, 237] width 0 height 6
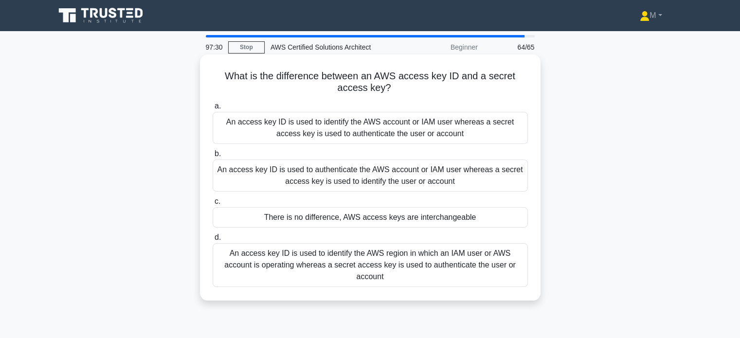
click at [414, 269] on div "An access key ID is used to identify the AWS region in which an IAM user or AWS…" at bounding box center [369, 265] width 315 height 44
click at [212, 241] on input "d. An access key ID is used to identify the AWS region in which an IAM user or …" at bounding box center [212, 237] width 0 height 6
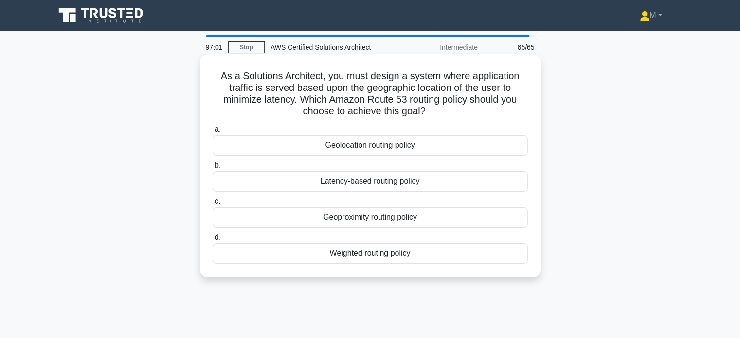
click at [372, 147] on div "Geolocation routing policy" at bounding box center [369, 145] width 315 height 20
click at [212, 133] on input "a. Geolocation routing policy" at bounding box center [212, 129] width 0 height 6
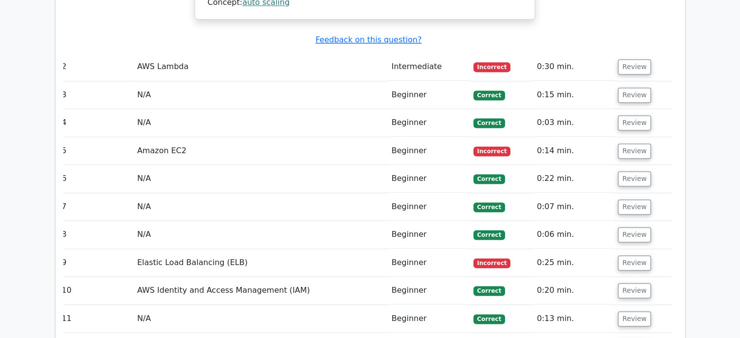
scroll to position [1316, 0]
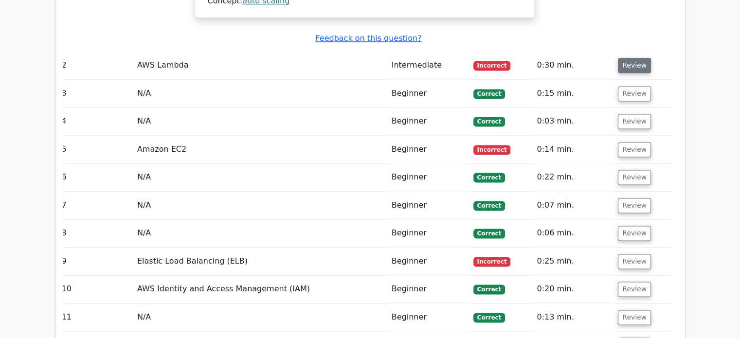
click at [634, 58] on button "Review" at bounding box center [634, 65] width 33 height 15
